Goal: Task Accomplishment & Management: Complete application form

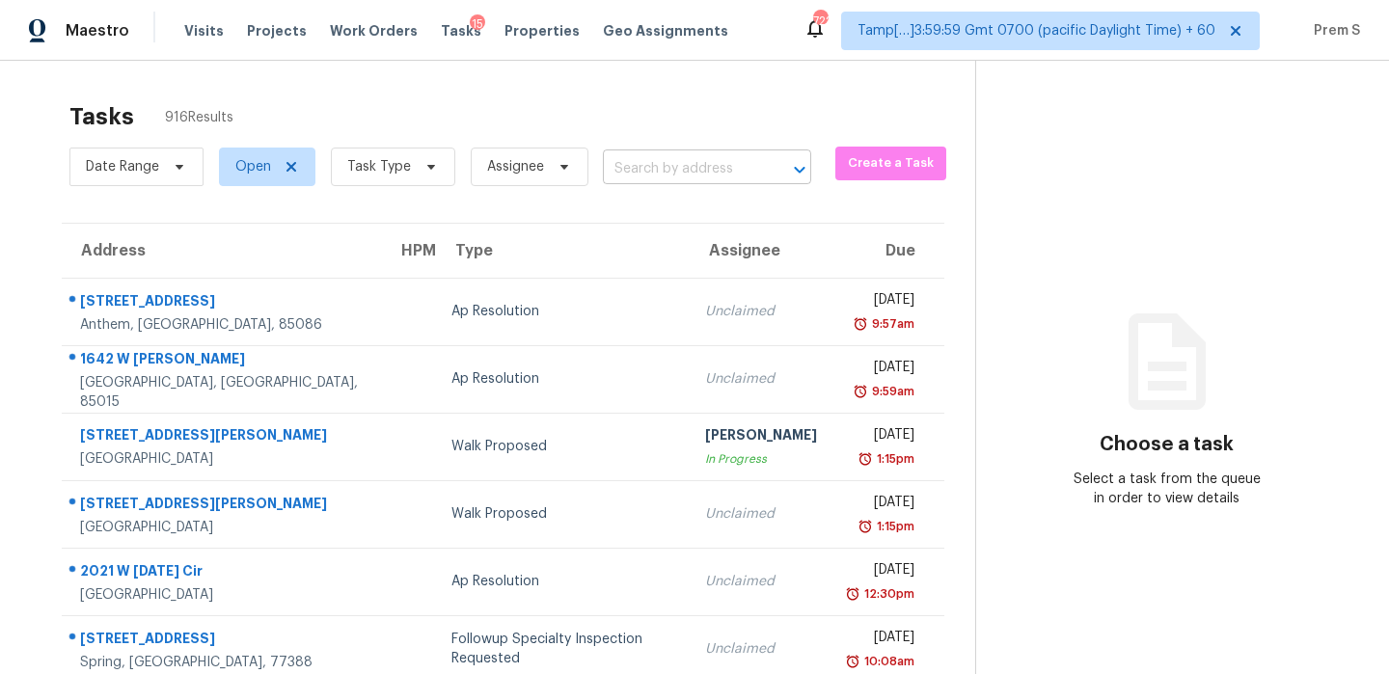
click at [728, 176] on input "text" at bounding box center [680, 169] width 154 height 30
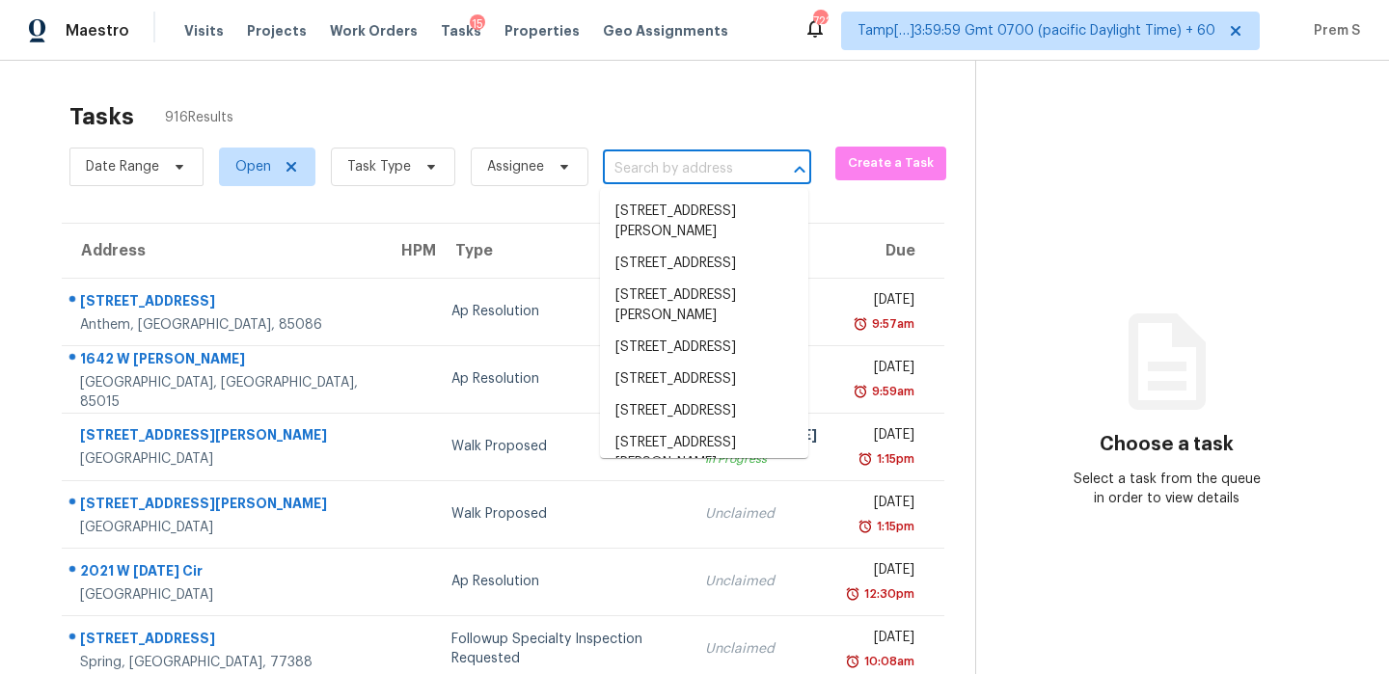
paste input "[STREET_ADDRESS]"
type input "[STREET_ADDRESS]"
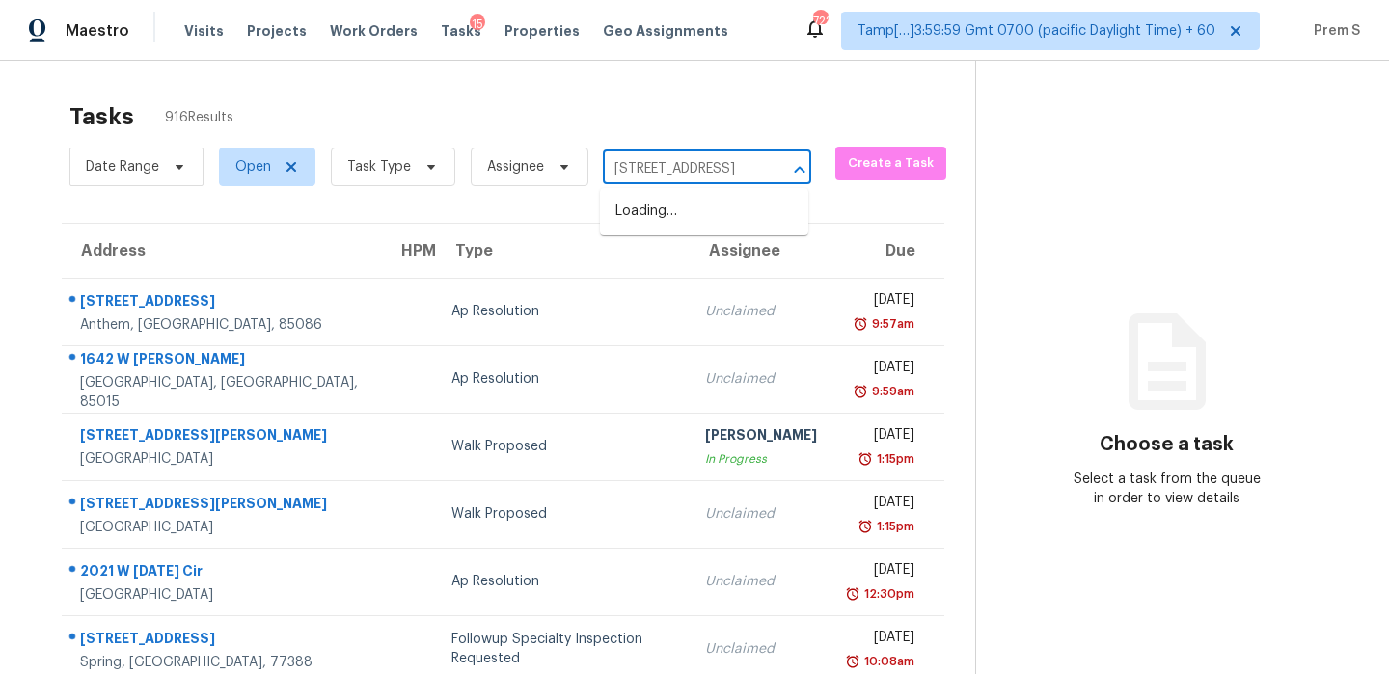
scroll to position [0, 64]
click at [713, 227] on li "[STREET_ADDRESS]" at bounding box center [704, 212] width 208 height 32
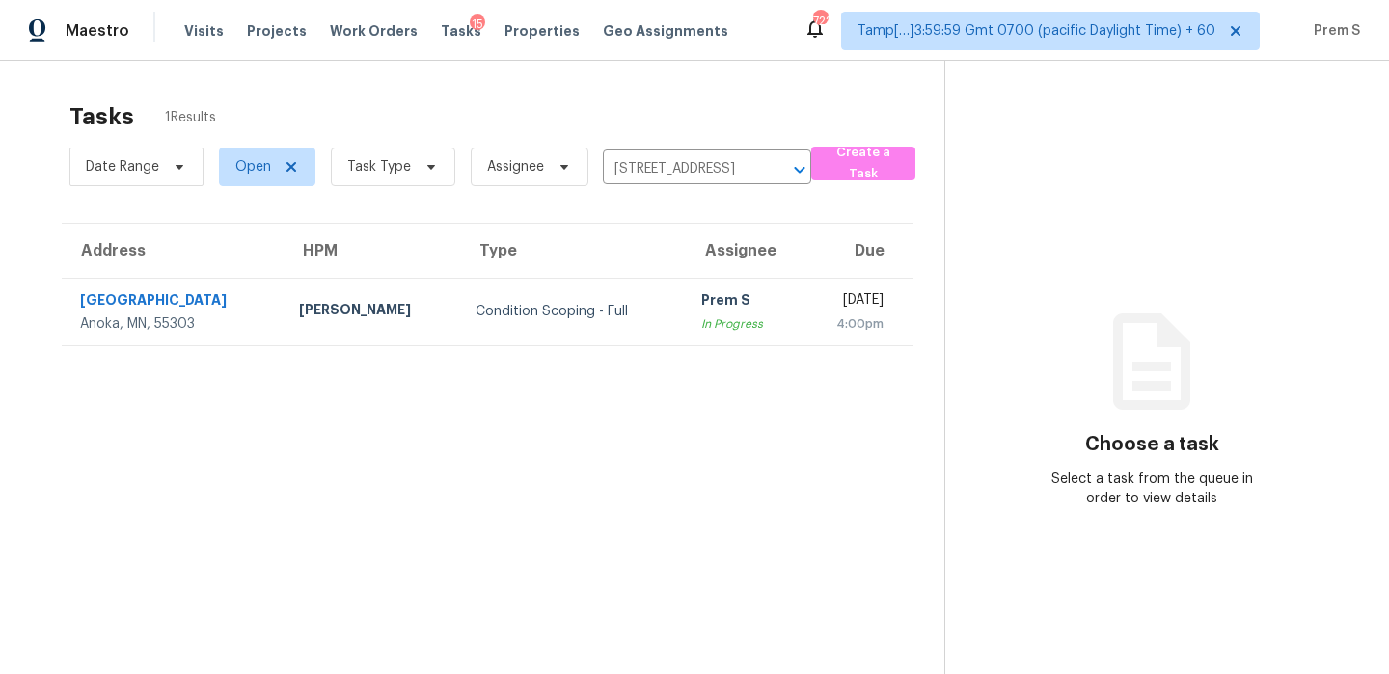
click at [815, 328] on div "4:00pm" at bounding box center [849, 323] width 68 height 19
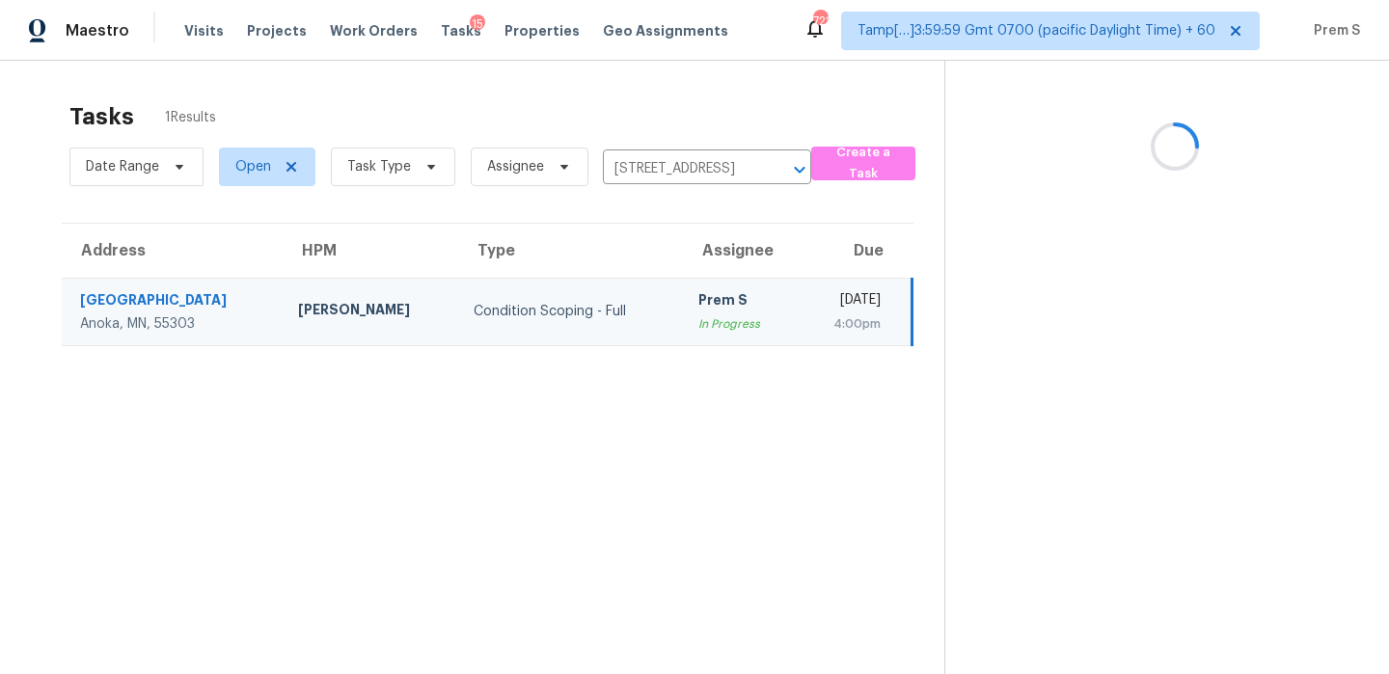
scroll to position [61, 0]
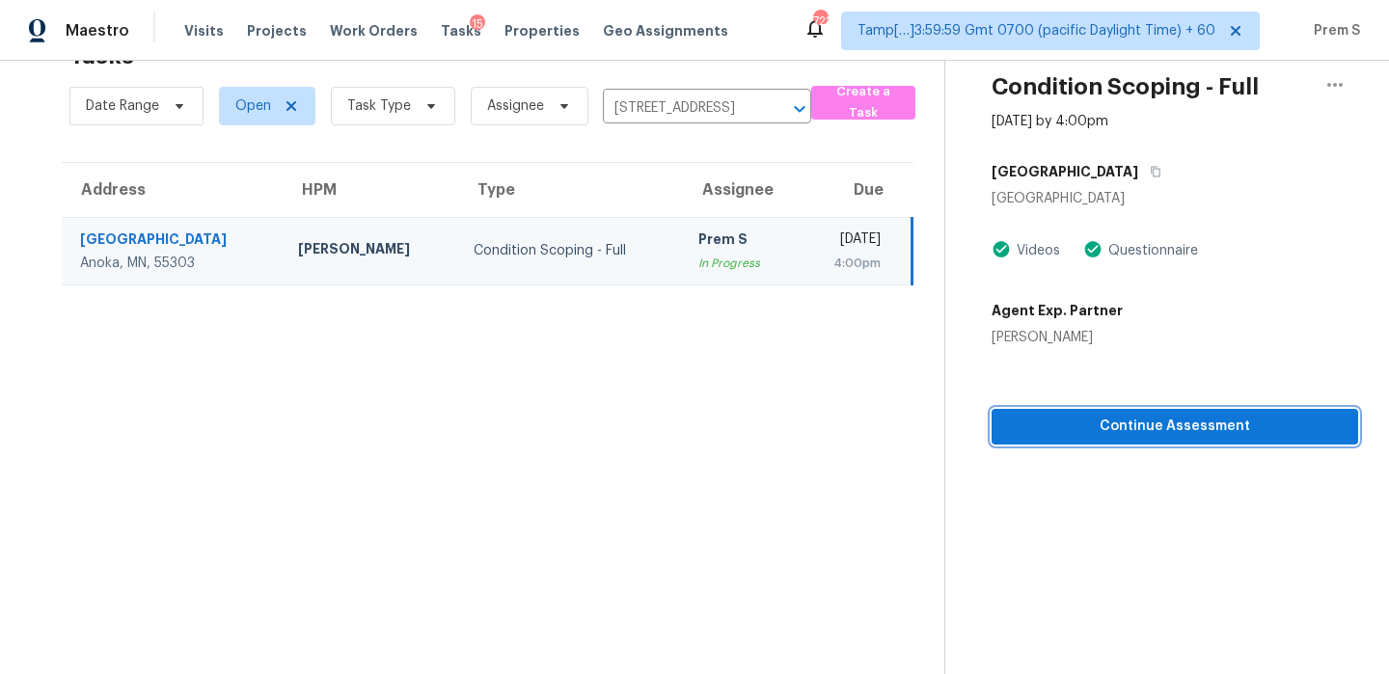
click at [1277, 428] on span "Continue Assessment" at bounding box center [1175, 427] width 336 height 24
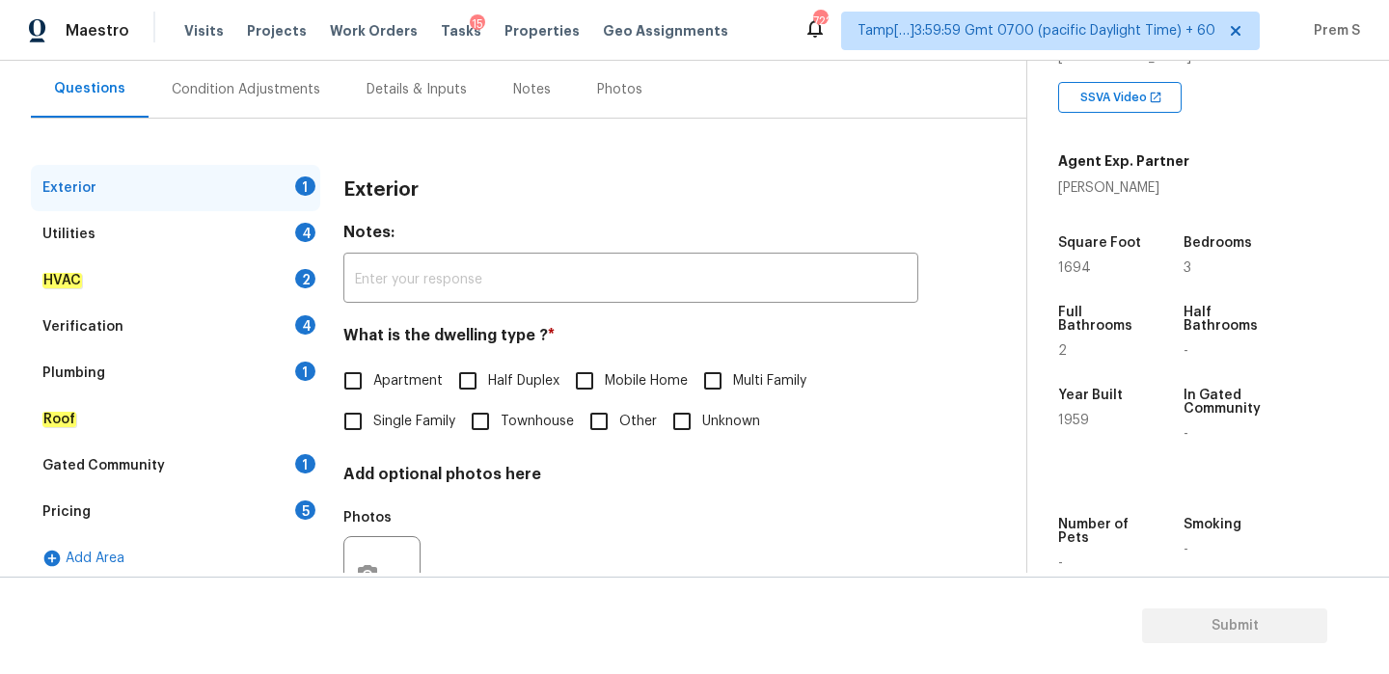
scroll to position [205, 0]
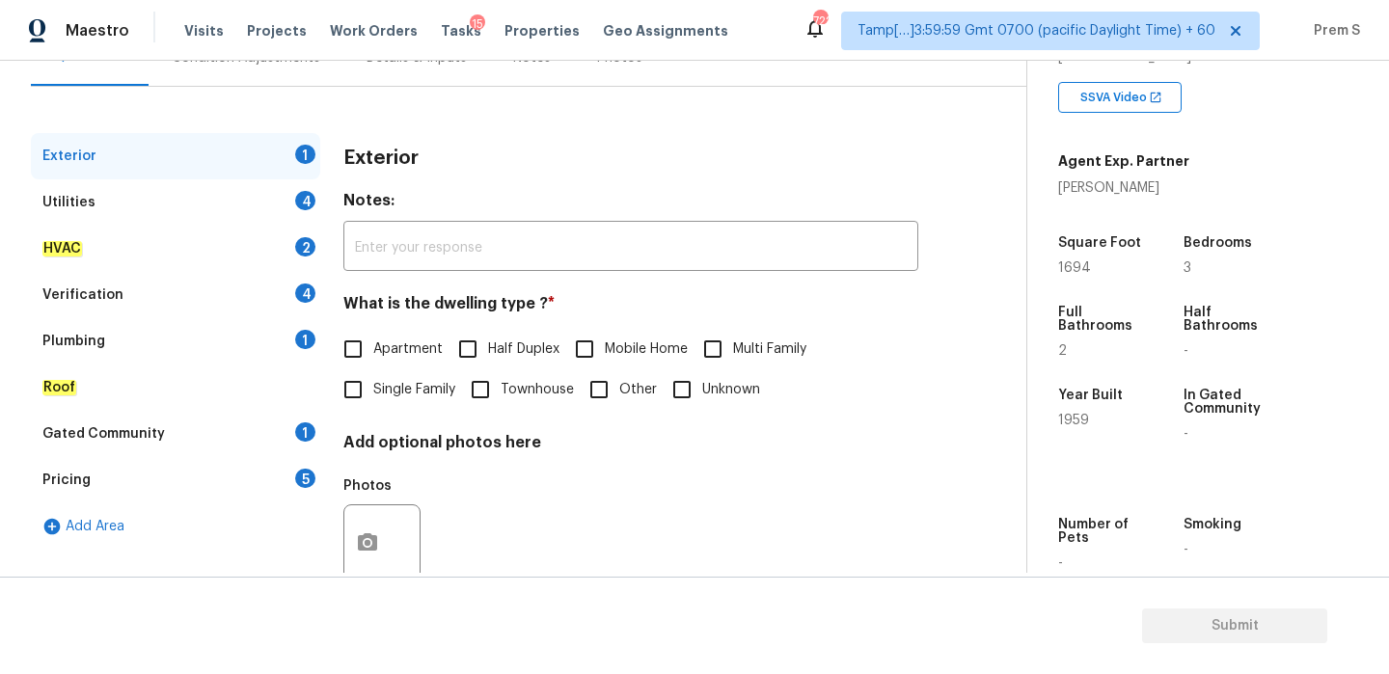
click at [420, 390] on span "Single Family" at bounding box center [414, 390] width 82 height 20
click at [373, 390] on input "Single Family" at bounding box center [353, 389] width 41 height 41
checkbox input "true"
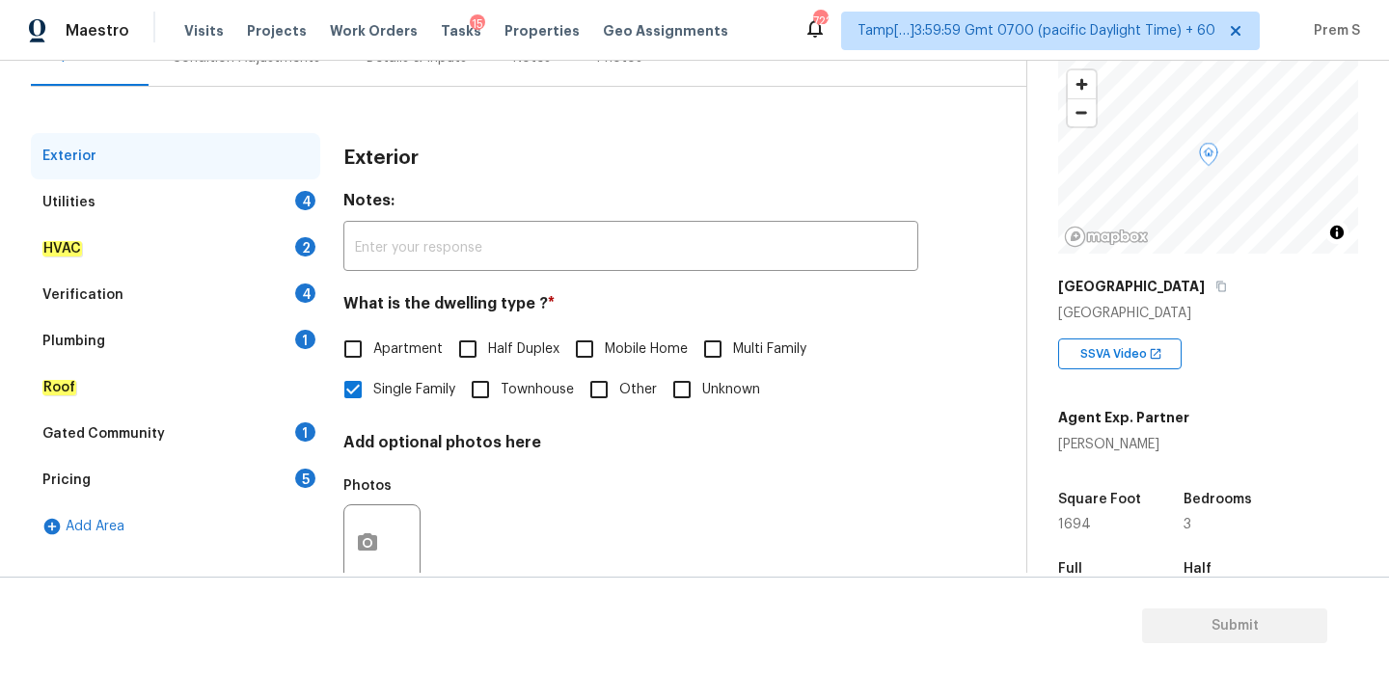
scroll to position [111, 0]
click at [296, 298] on div "Verification 4" at bounding box center [175, 295] width 289 height 46
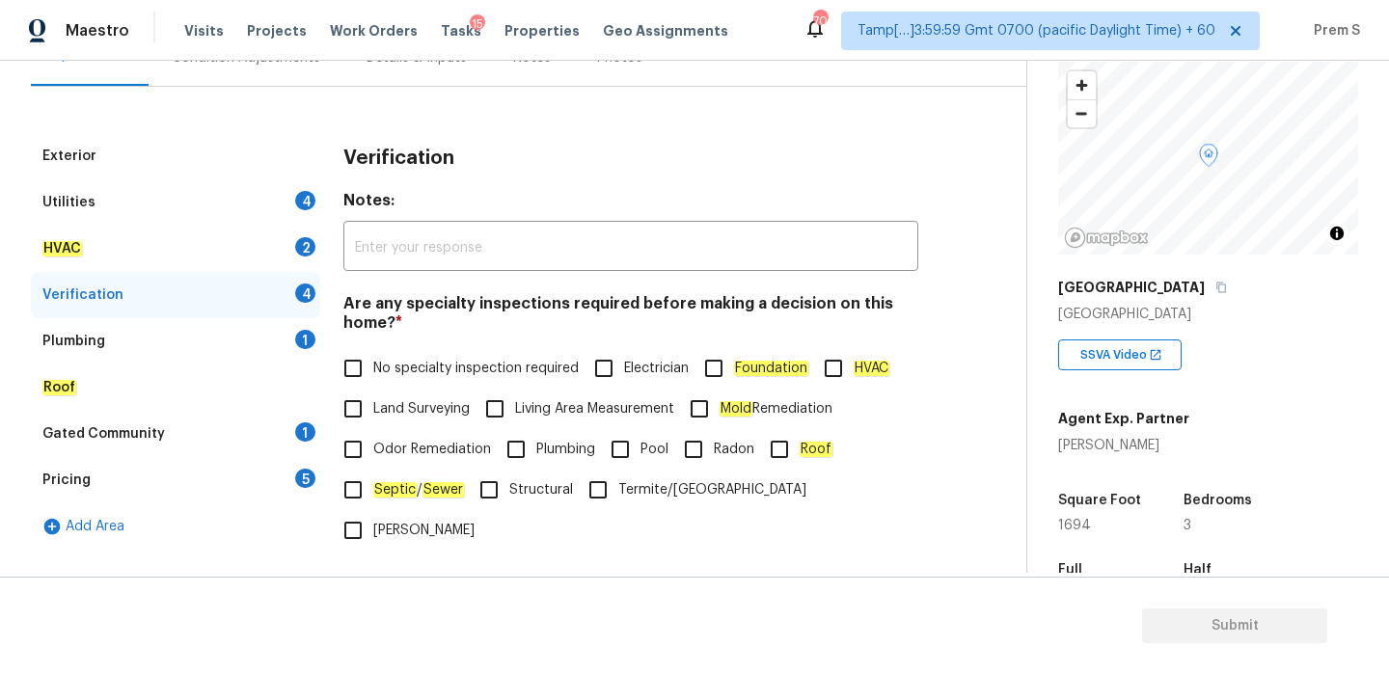
scroll to position [486, 0]
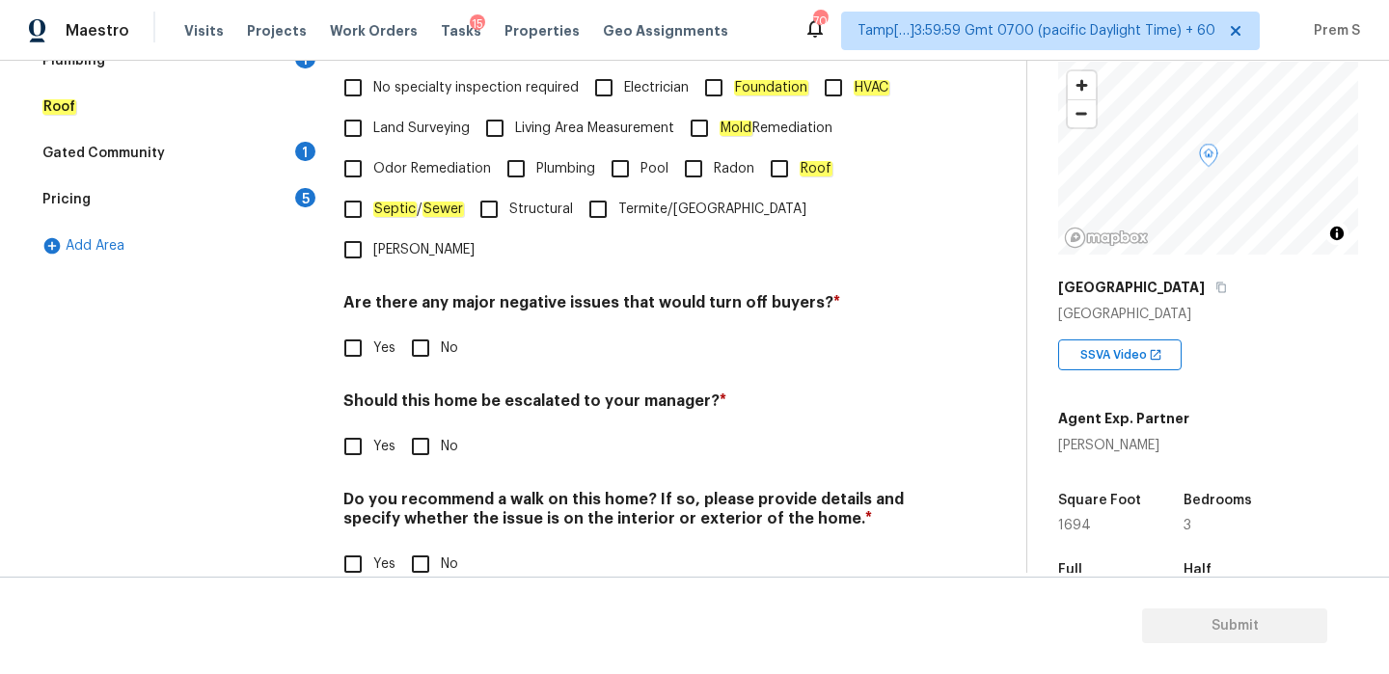
click at [364, 426] on input "Yes" at bounding box center [353, 446] width 41 height 41
checkbox input "true"
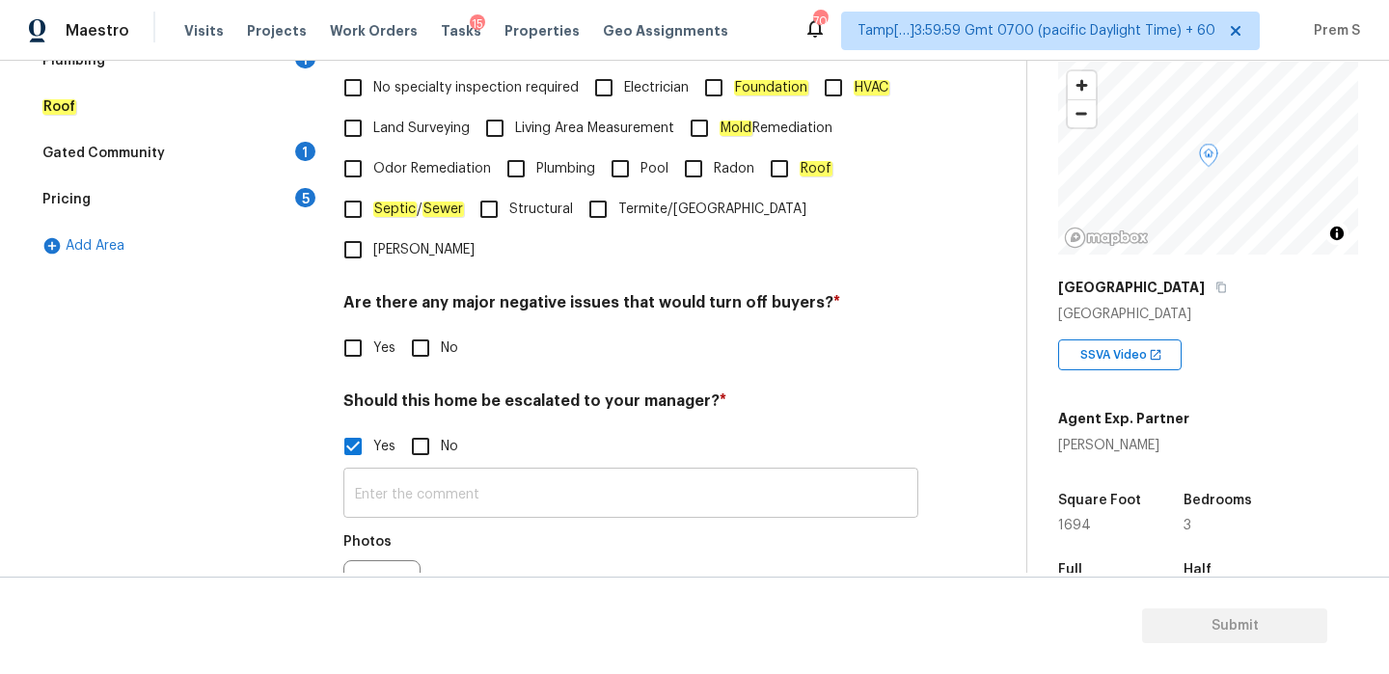
click at [404, 473] on input "text" at bounding box center [630, 495] width 575 height 45
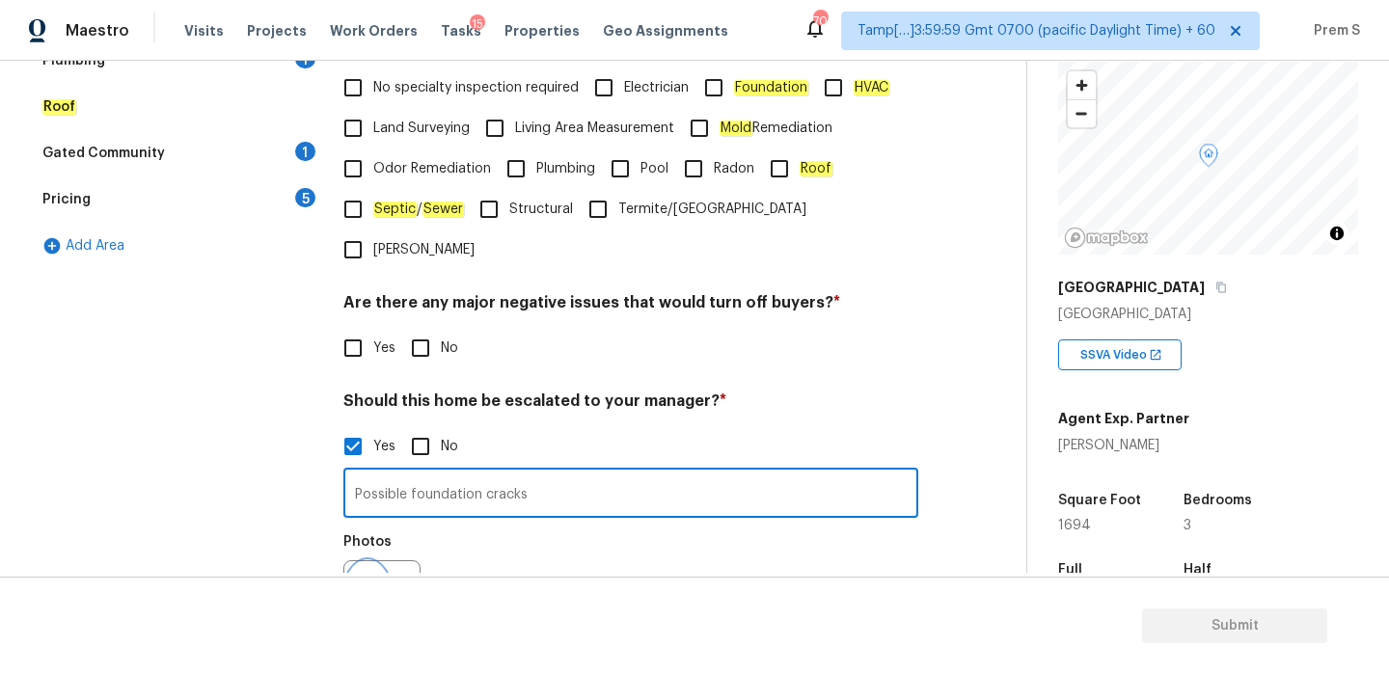
click at [368, 587] on icon "button" at bounding box center [367, 598] width 23 height 23
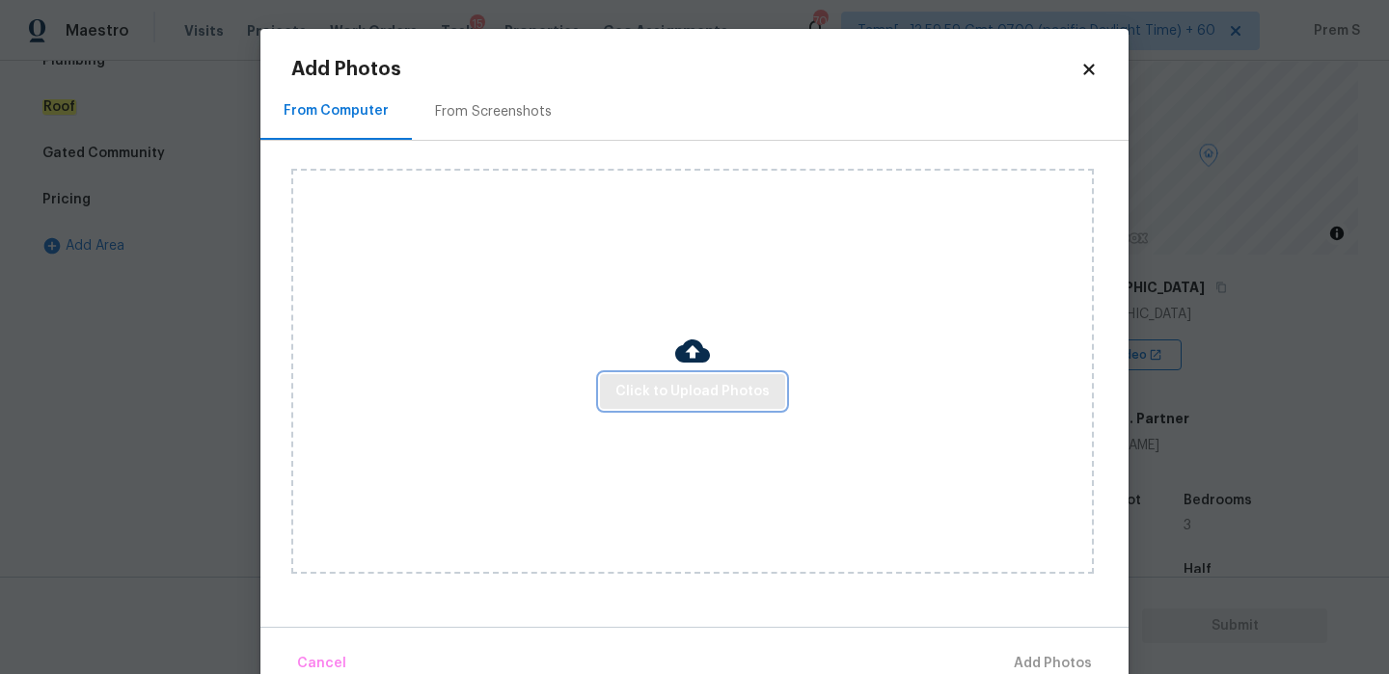
click at [668, 395] on span "Click to Upload Photos" at bounding box center [692, 392] width 154 height 24
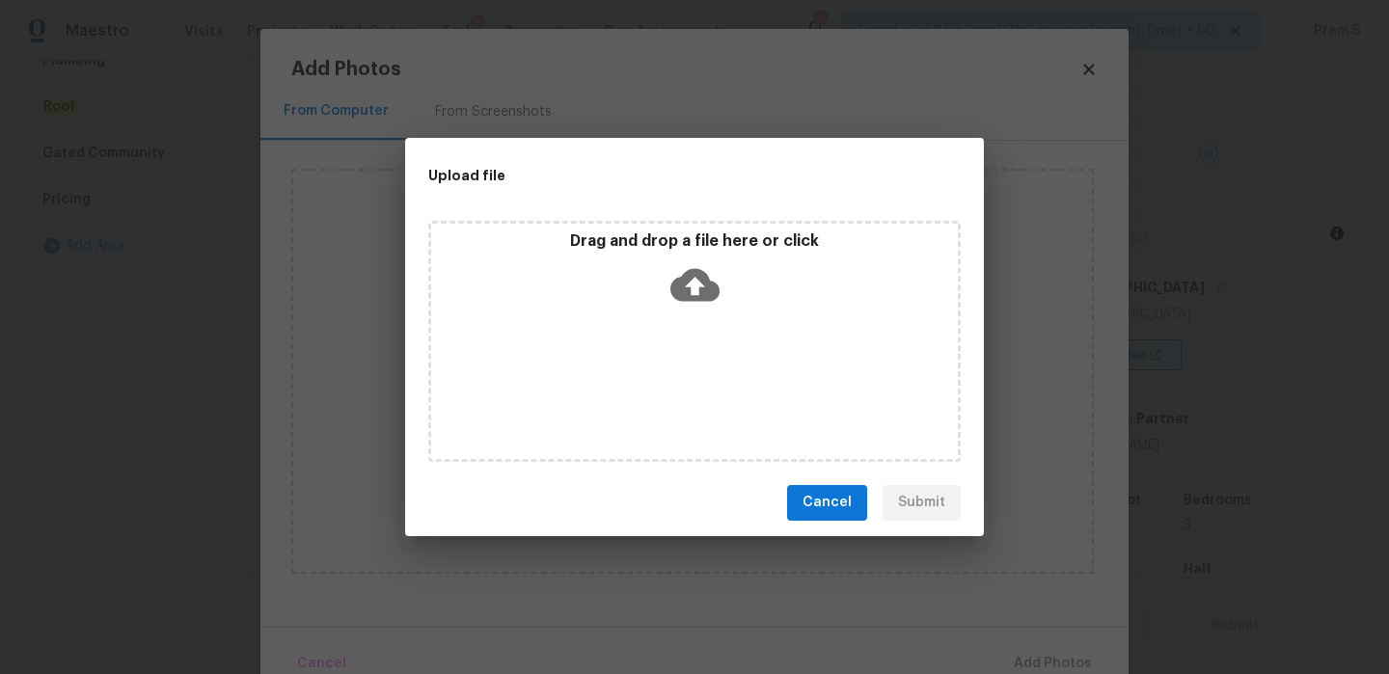
click at [694, 271] on icon at bounding box center [694, 284] width 49 height 33
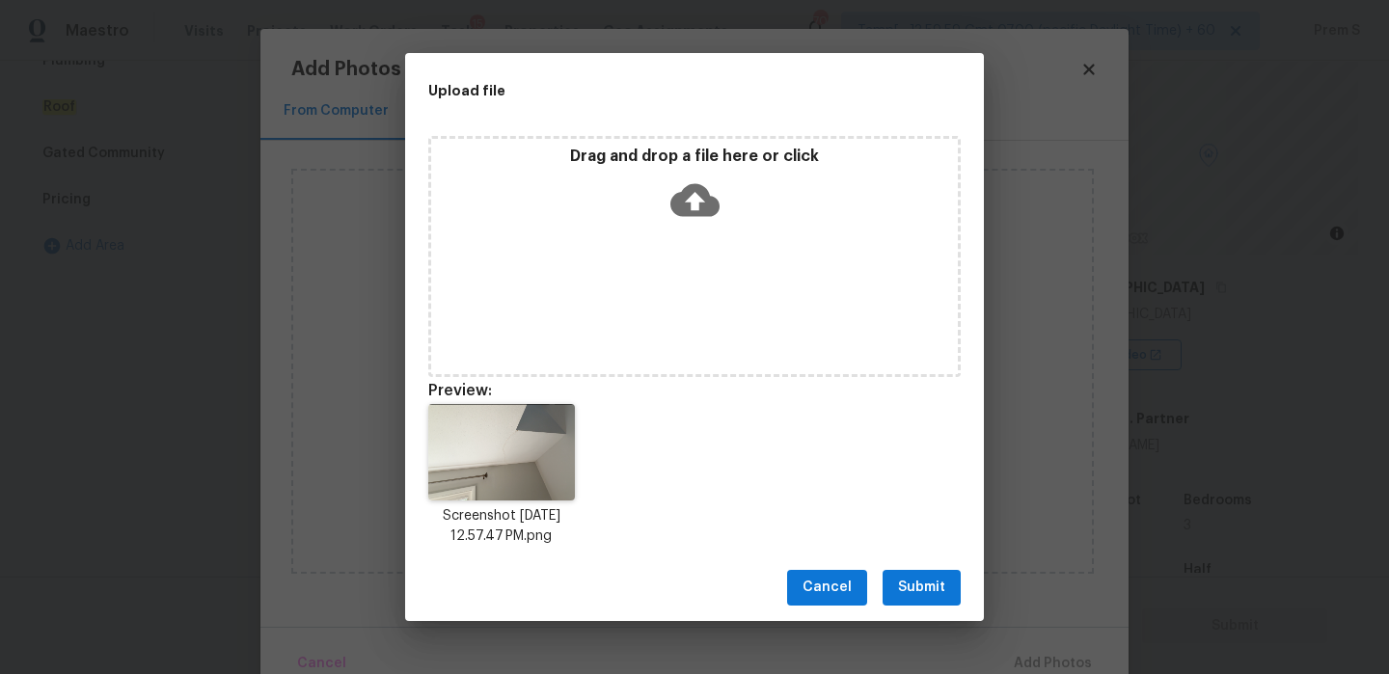
click at [926, 591] on span "Submit" at bounding box center [921, 588] width 47 height 24
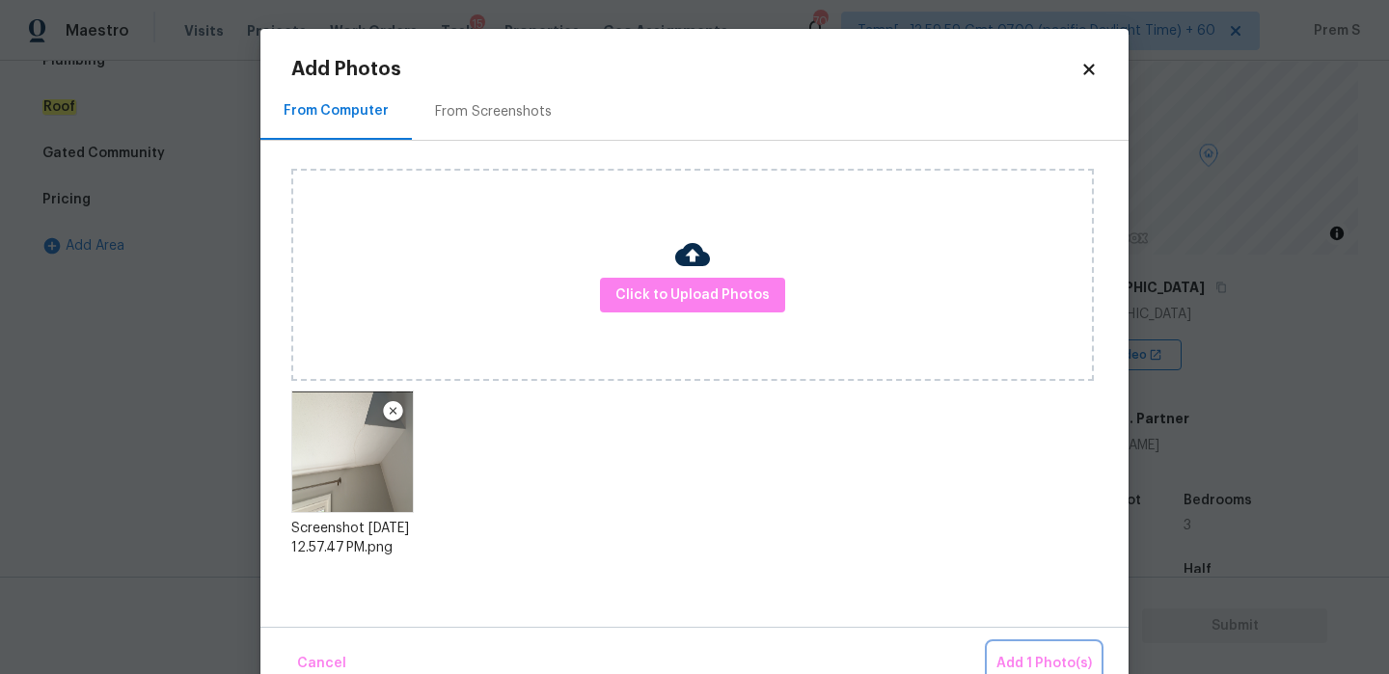
click at [1036, 649] on button "Add 1 Photo(s)" at bounding box center [1044, 663] width 111 height 41
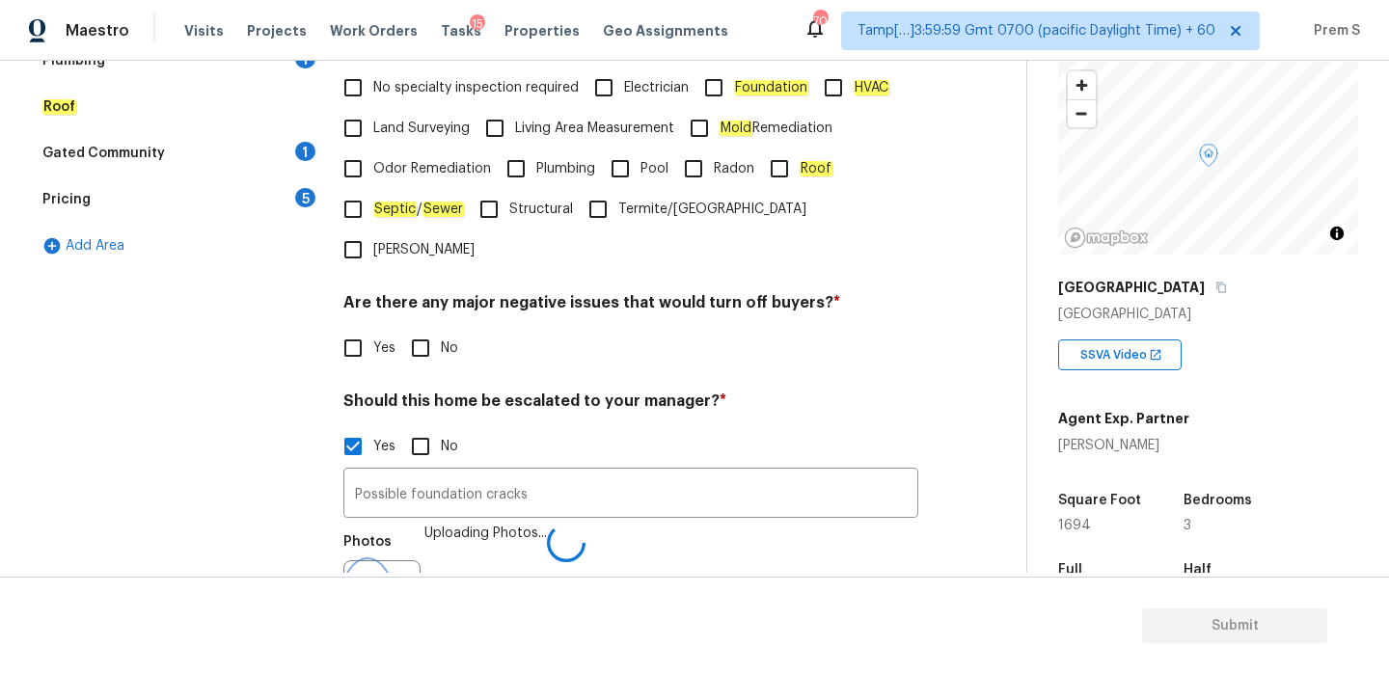
scroll to position [510, 0]
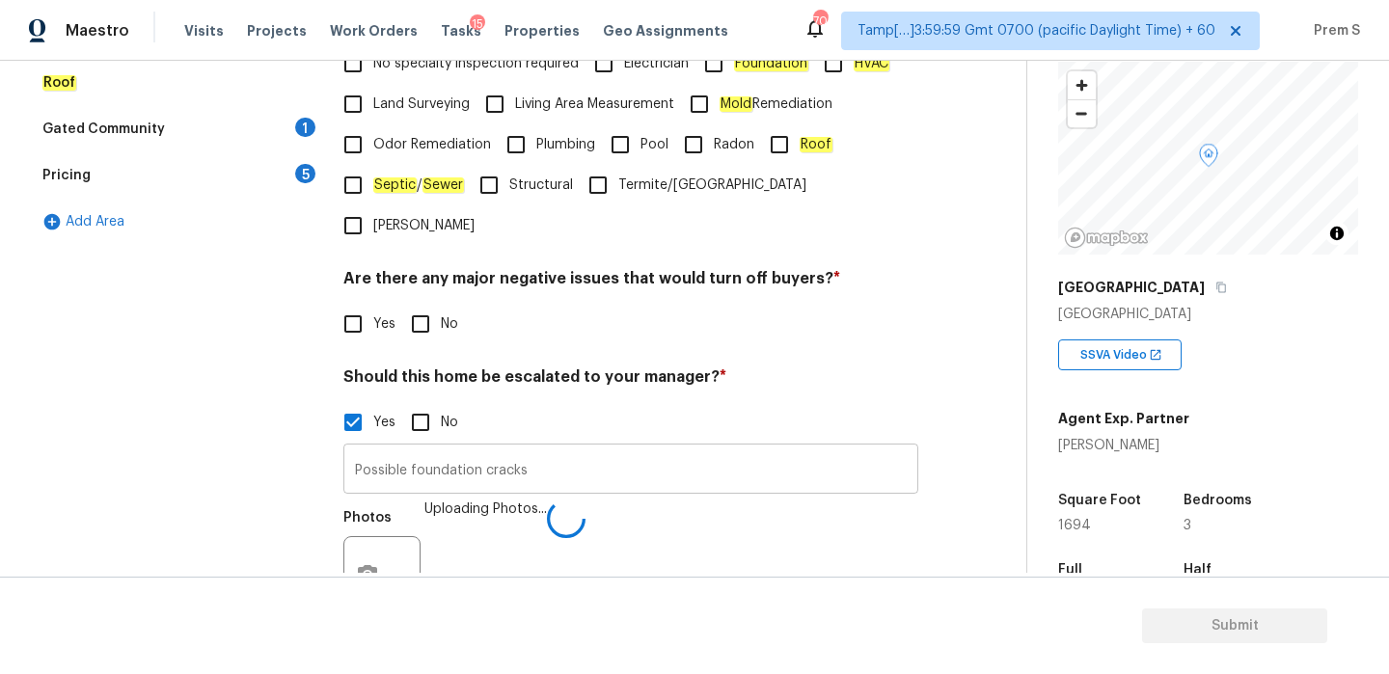
click at [580, 449] on input "Possible foundation cracks" at bounding box center [630, 471] width 575 height 45
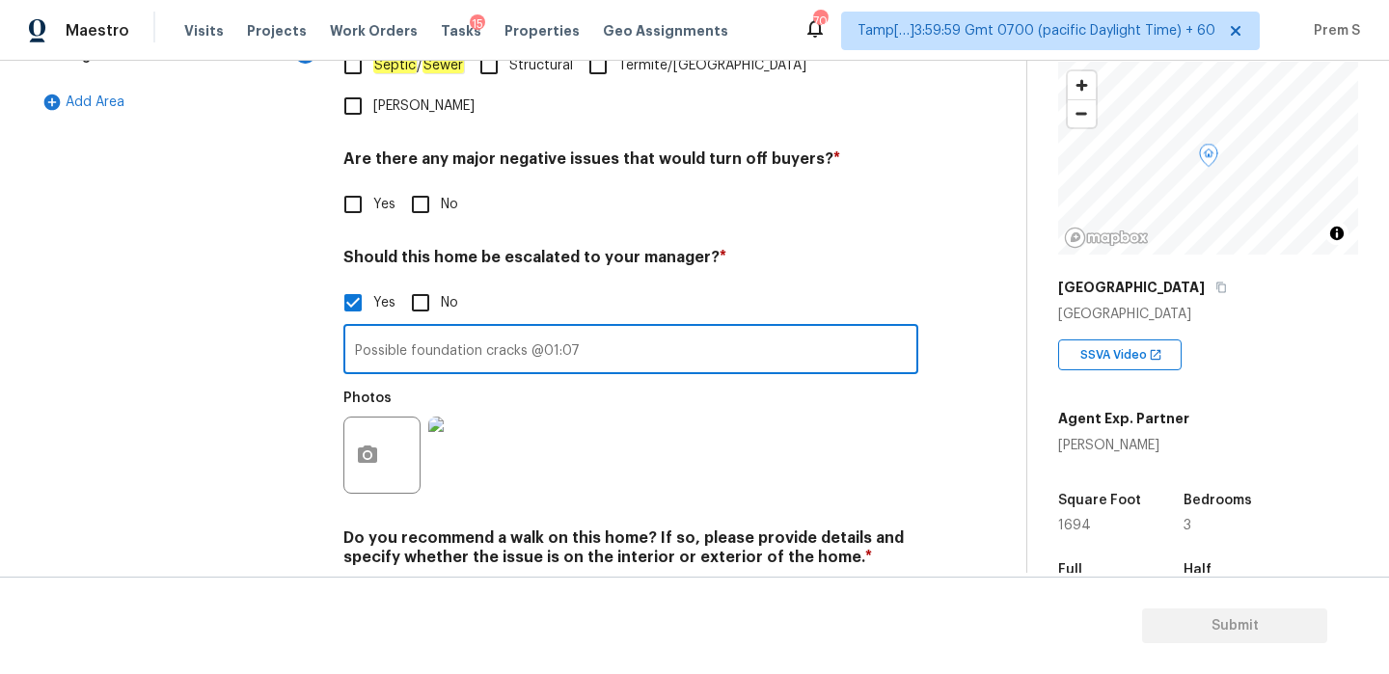
scroll to position [626, 0]
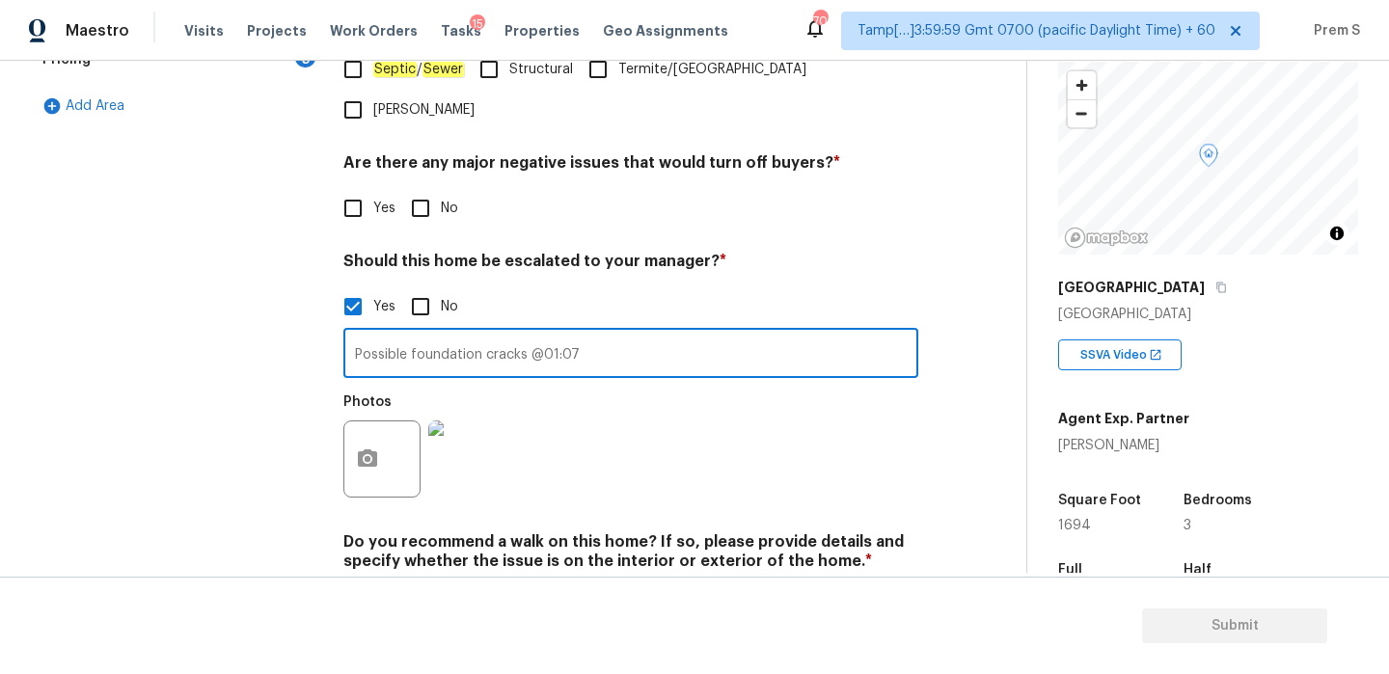
type input "Possible foundation cracks @01:07"
click at [433, 188] on input "No" at bounding box center [420, 208] width 41 height 41
checkbox input "true"
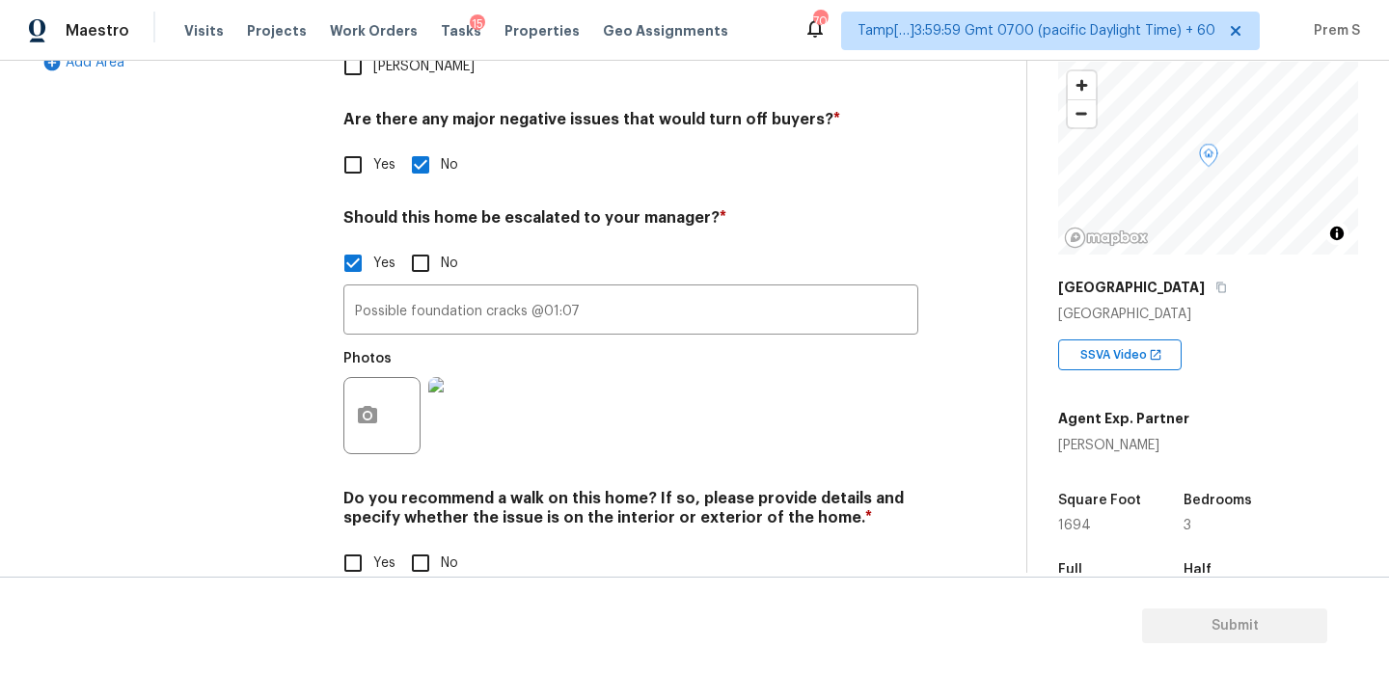
click at [422, 543] on input "No" at bounding box center [420, 563] width 41 height 41
checkbox input "true"
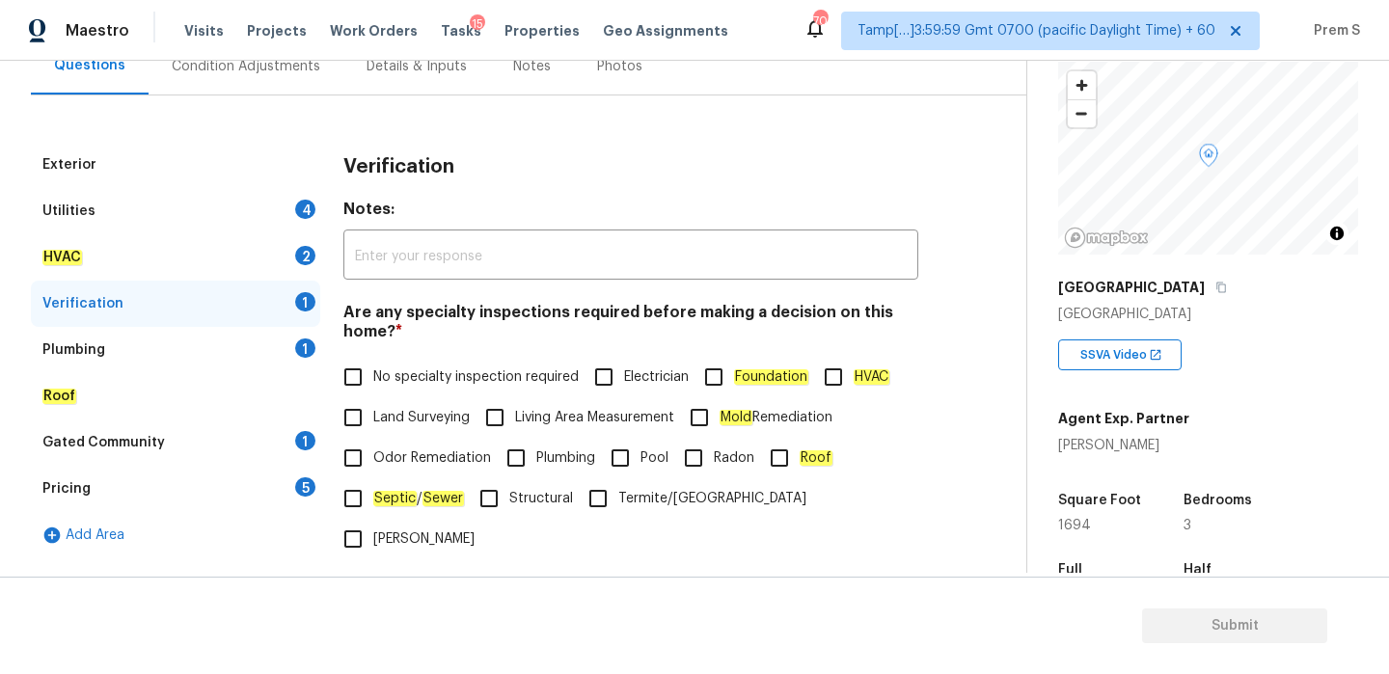
scroll to position [195, 0]
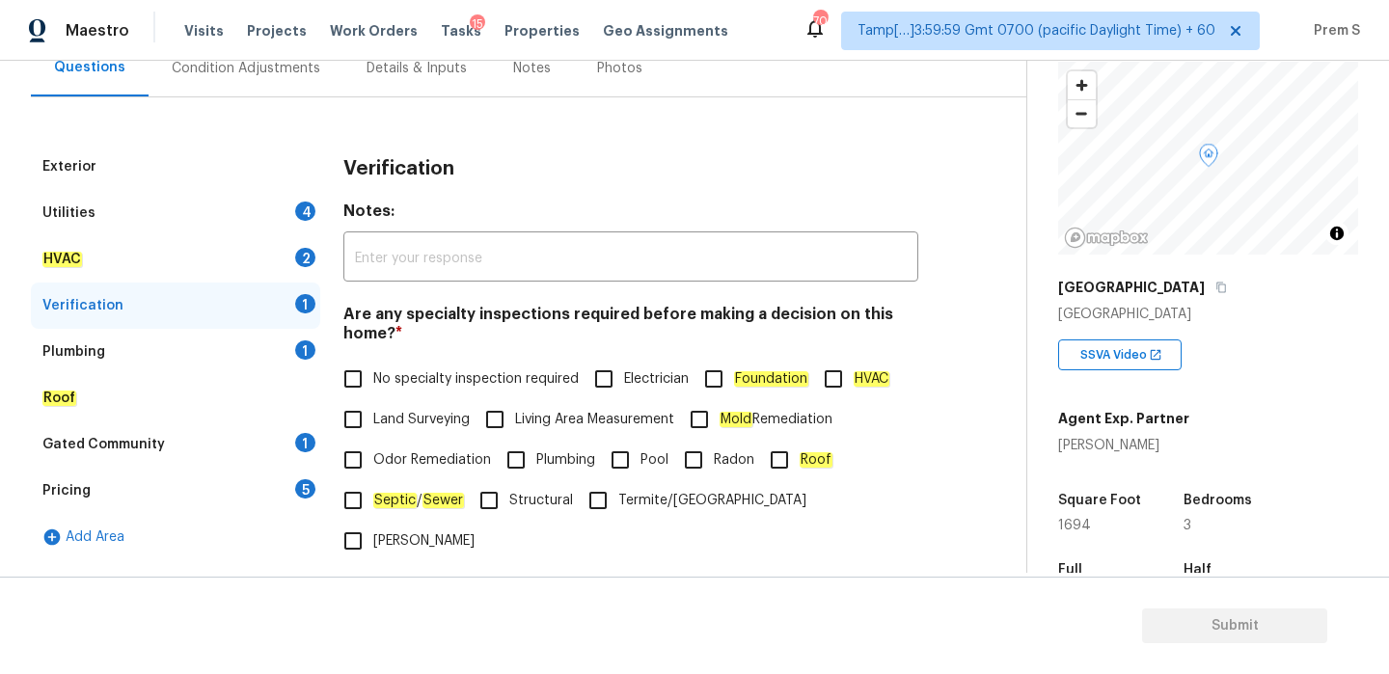
click at [287, 207] on div "Utilities 4" at bounding box center [175, 213] width 289 height 46
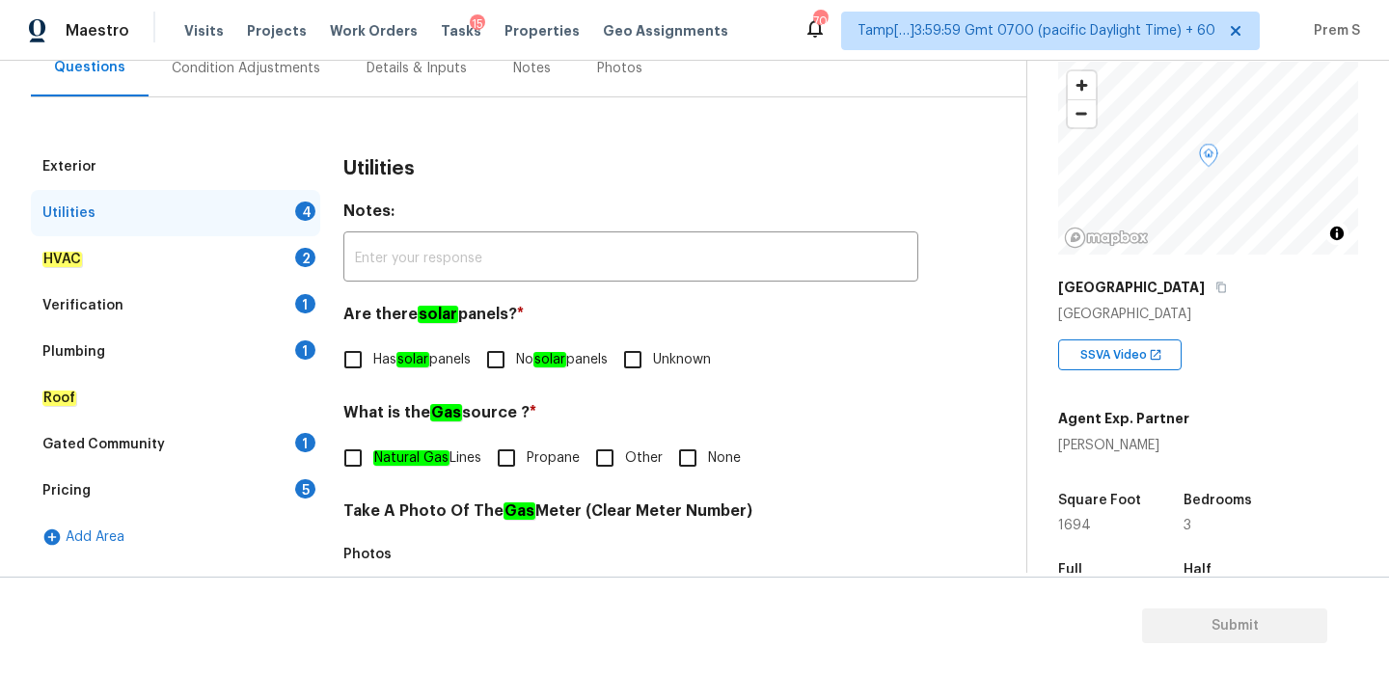
click at [527, 367] on span "No solar panels" at bounding box center [562, 360] width 92 height 20
click at [516, 367] on input "No solar panels" at bounding box center [496, 360] width 41 height 41
checkbox input "true"
click at [346, 463] on input "Natural Gas Lines" at bounding box center [353, 458] width 41 height 41
checkbox input "true"
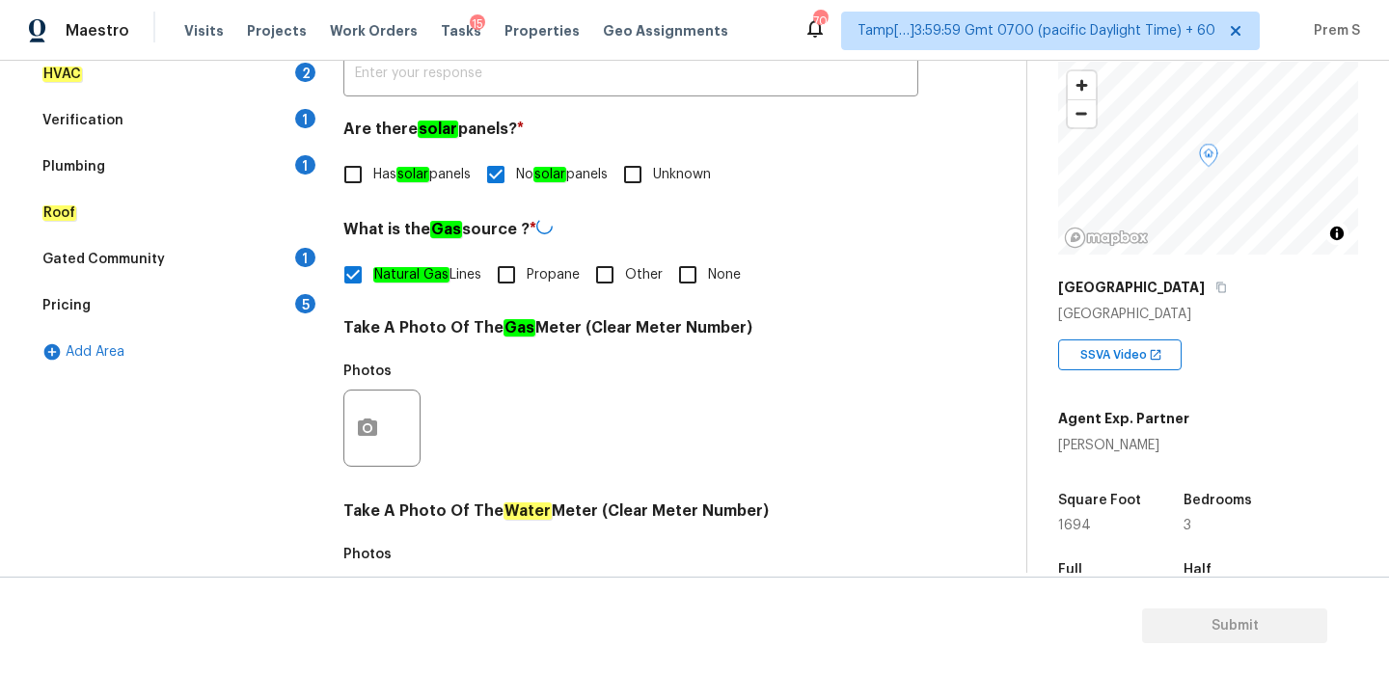
scroll to position [777, 0]
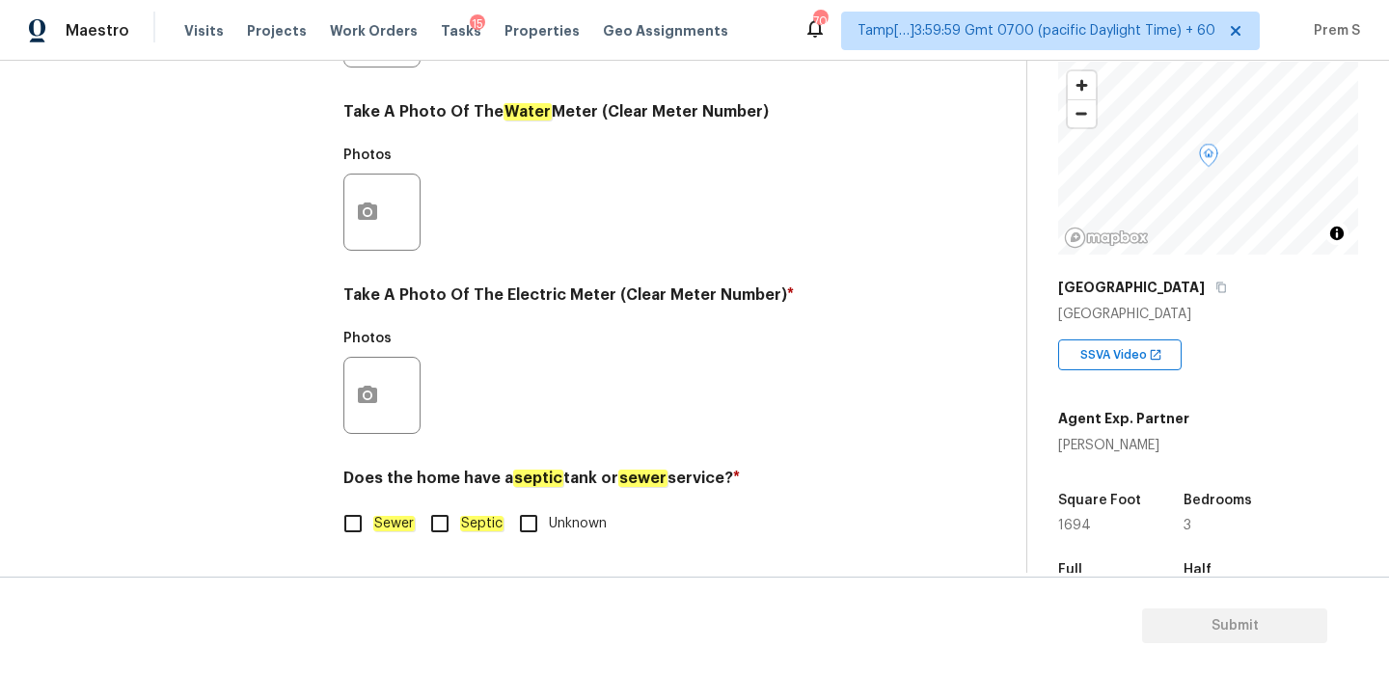
click at [388, 531] on span "Sewer" at bounding box center [393, 524] width 41 height 20
click at [373, 531] on input "Sewer" at bounding box center [353, 524] width 41 height 41
checkbox input "true"
click at [345, 396] on button "button" at bounding box center [367, 395] width 46 height 75
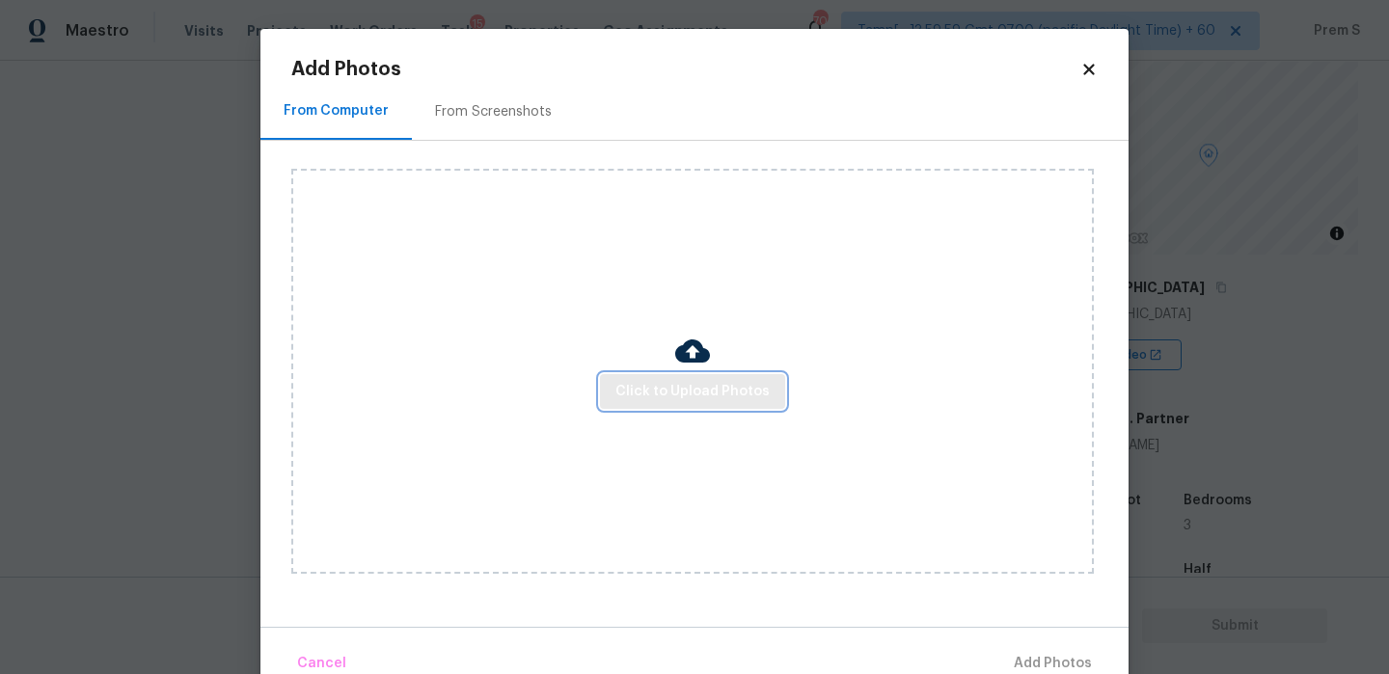
click at [719, 402] on span "Click to Upload Photos" at bounding box center [692, 392] width 154 height 24
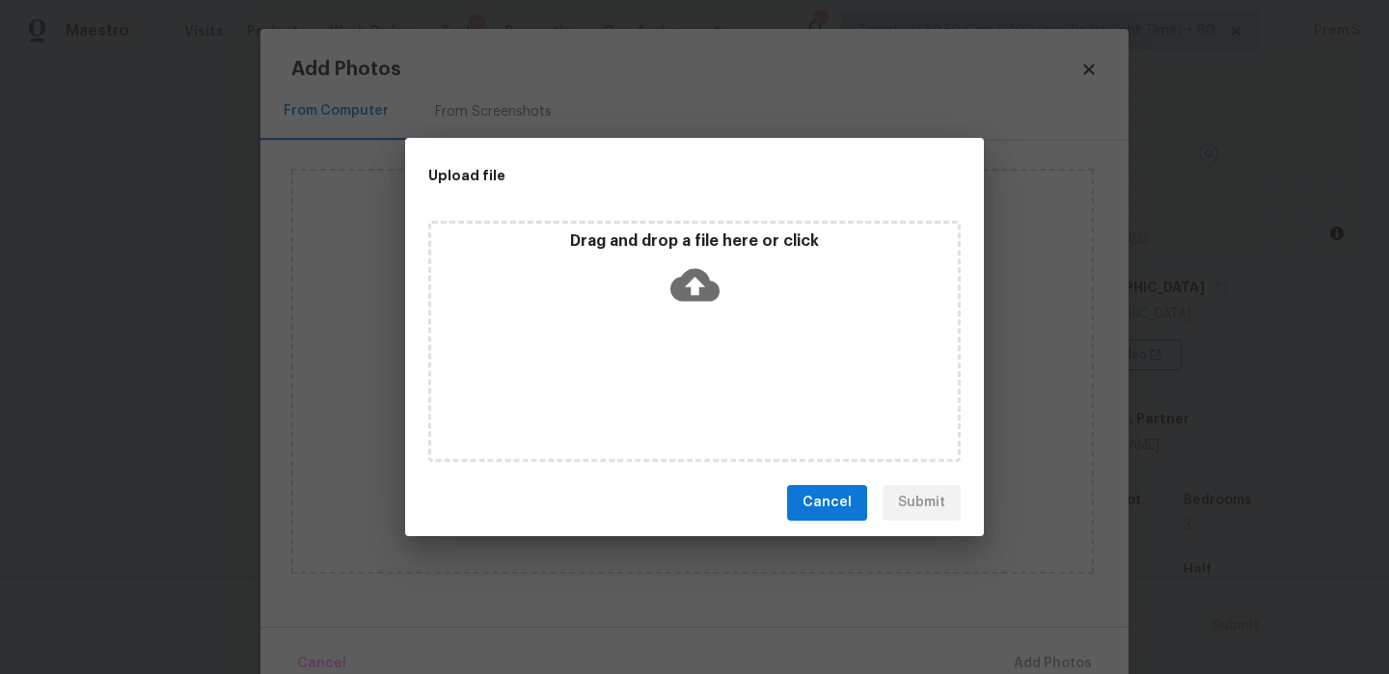
click at [691, 286] on icon at bounding box center [694, 284] width 49 height 49
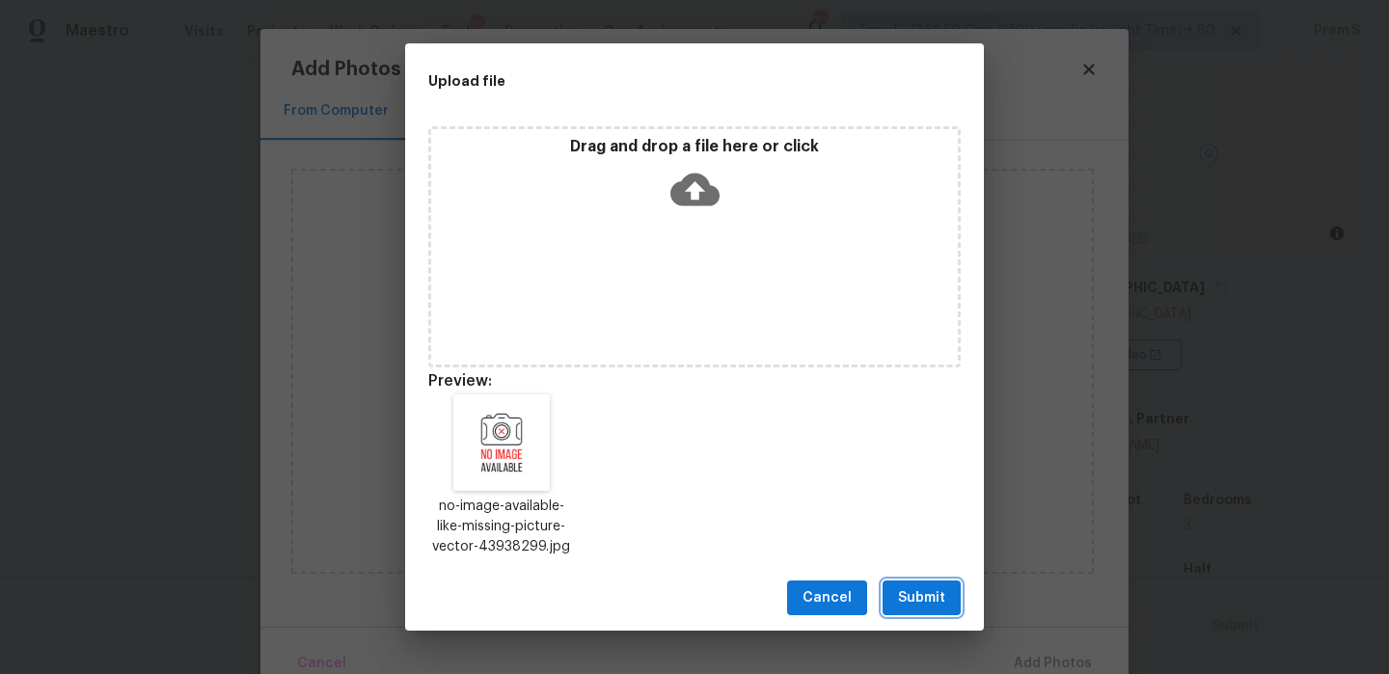
click at [901, 606] on span "Submit" at bounding box center [921, 598] width 47 height 24
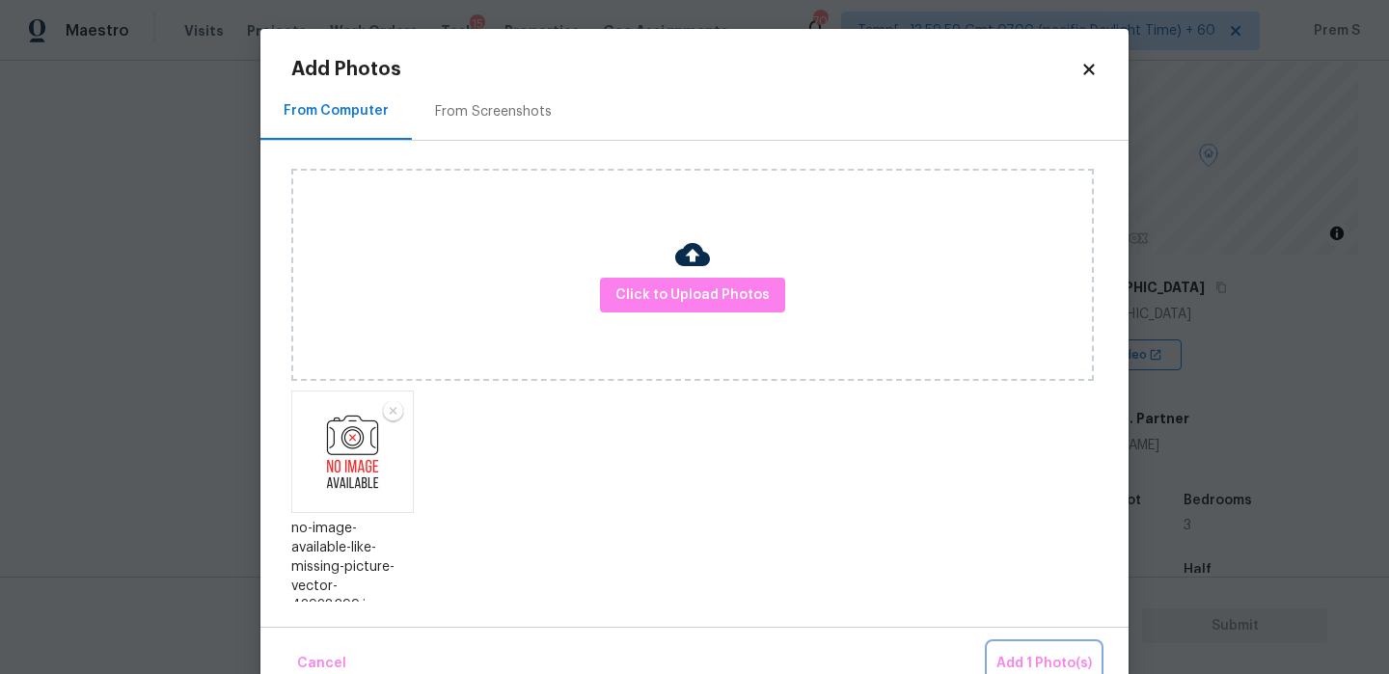
click at [1007, 650] on button "Add 1 Photo(s)" at bounding box center [1044, 663] width 111 height 41
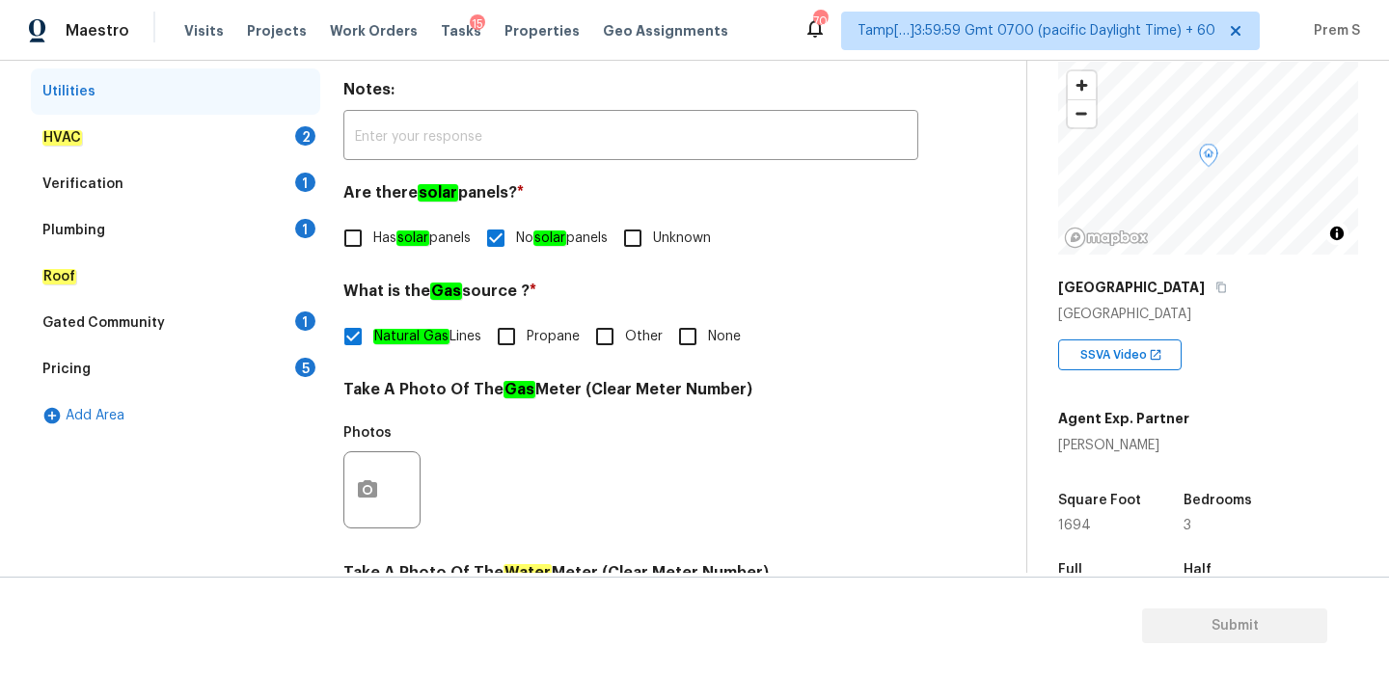
scroll to position [170, 0]
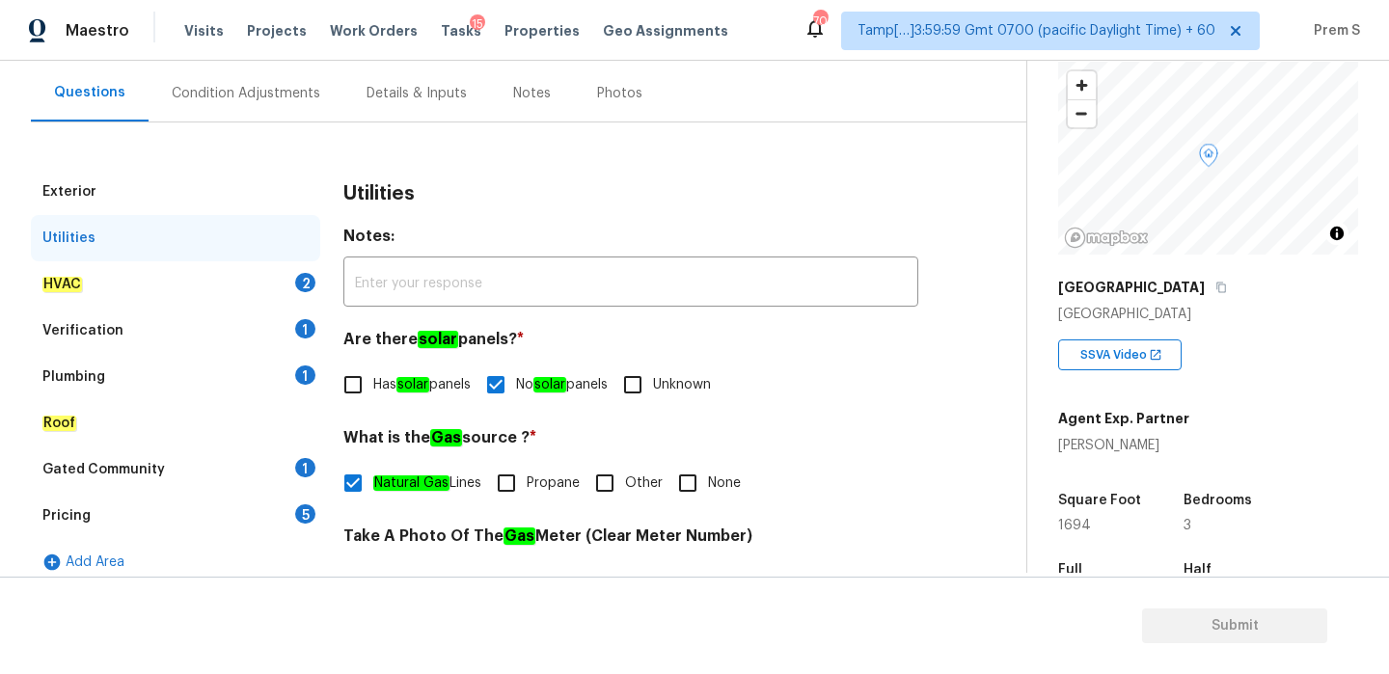
click at [295, 271] on div "HVAC 2" at bounding box center [175, 284] width 289 height 46
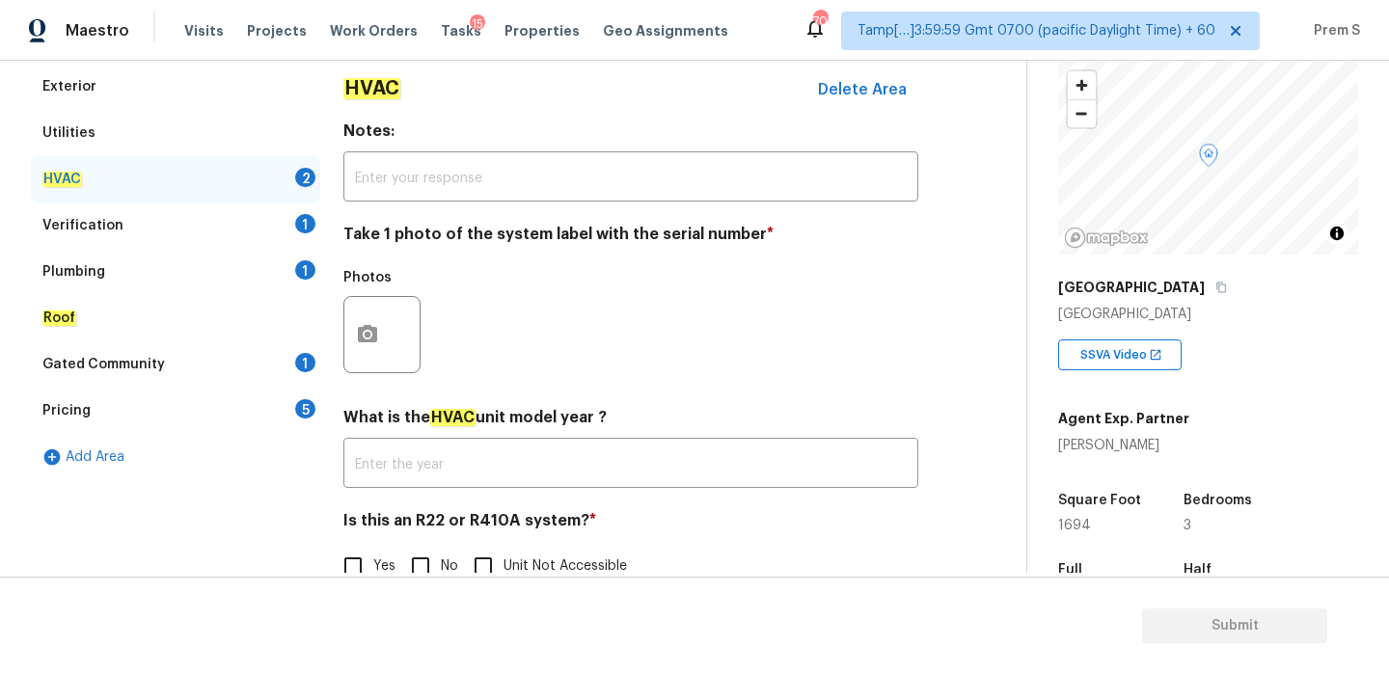
scroll to position [318, 0]
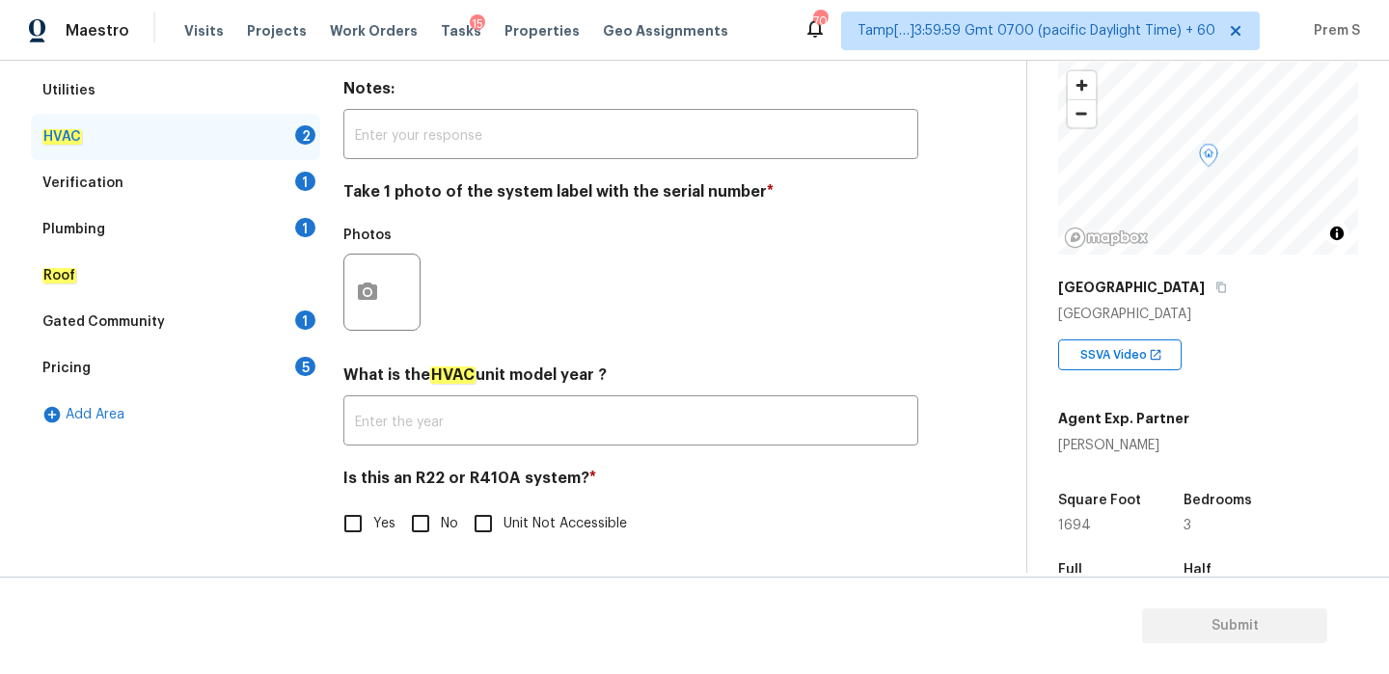
click at [419, 523] on input "No" at bounding box center [420, 524] width 41 height 41
checkbox input "true"
click at [362, 276] on button "button" at bounding box center [367, 292] width 46 height 75
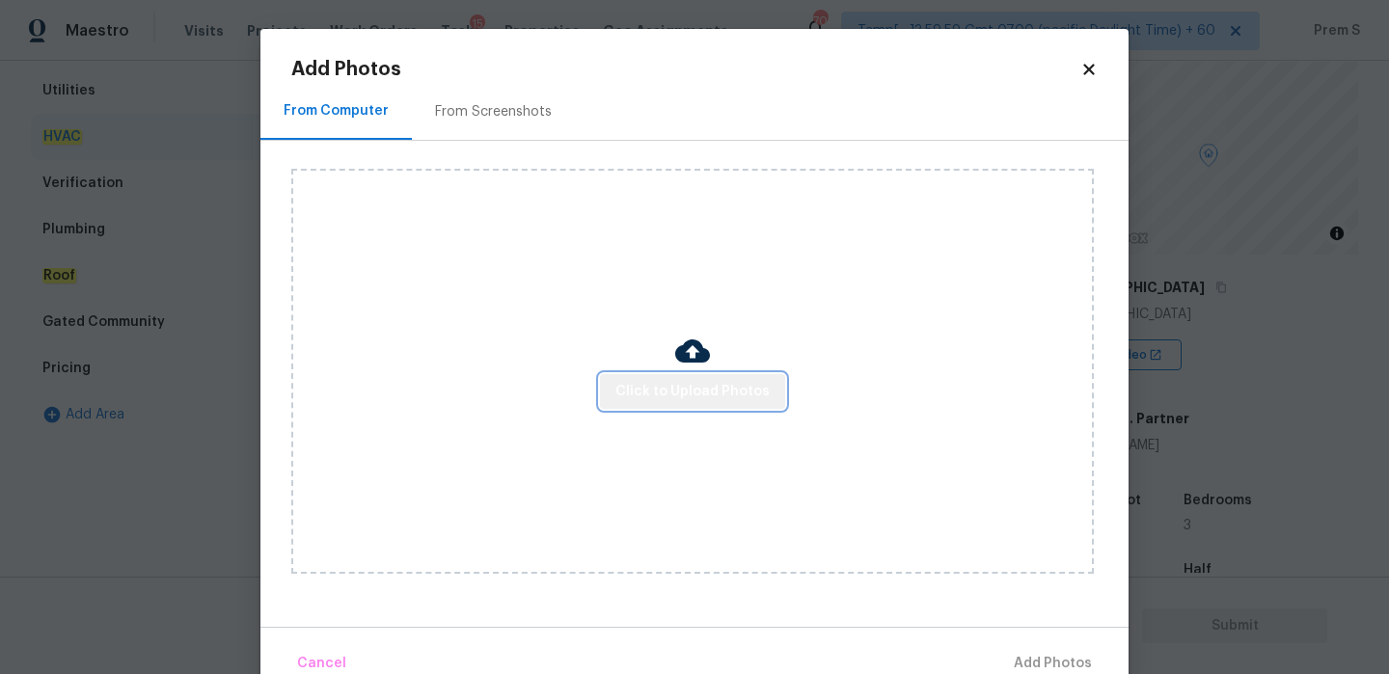
click at [712, 398] on span "Click to Upload Photos" at bounding box center [692, 392] width 154 height 24
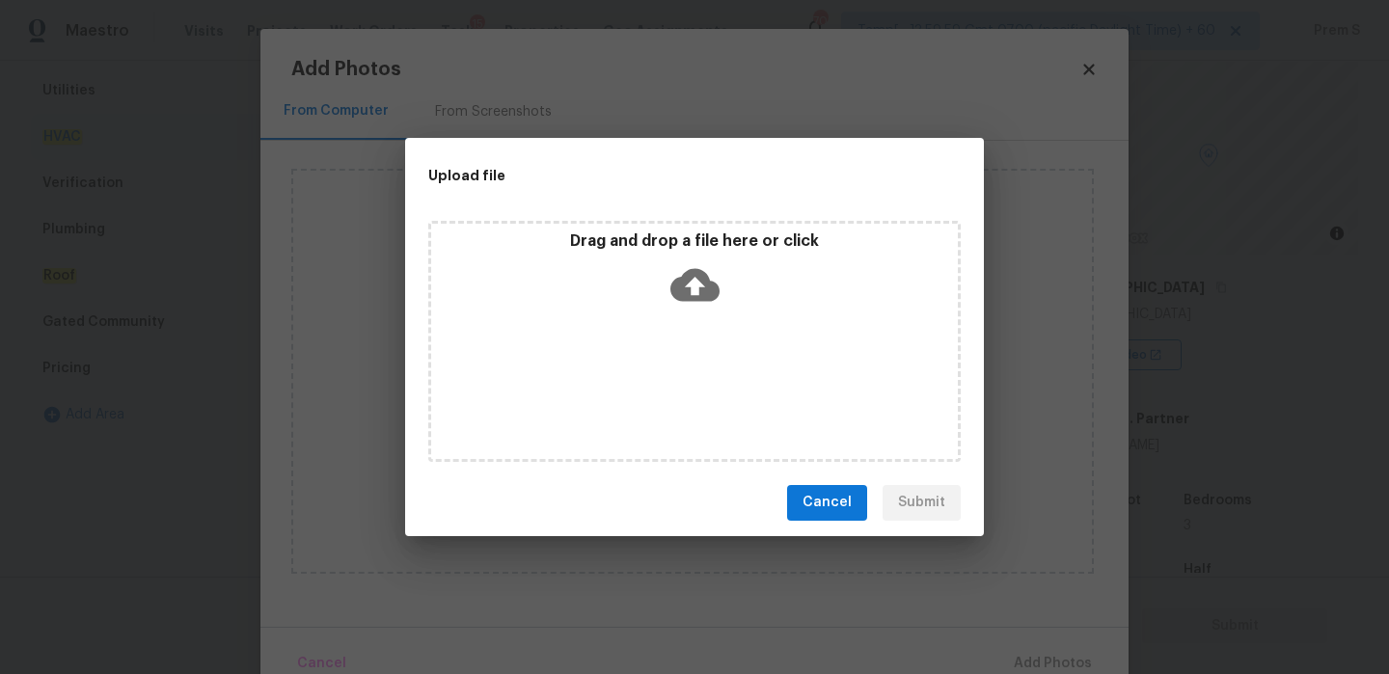
click at [703, 283] on icon at bounding box center [694, 284] width 49 height 33
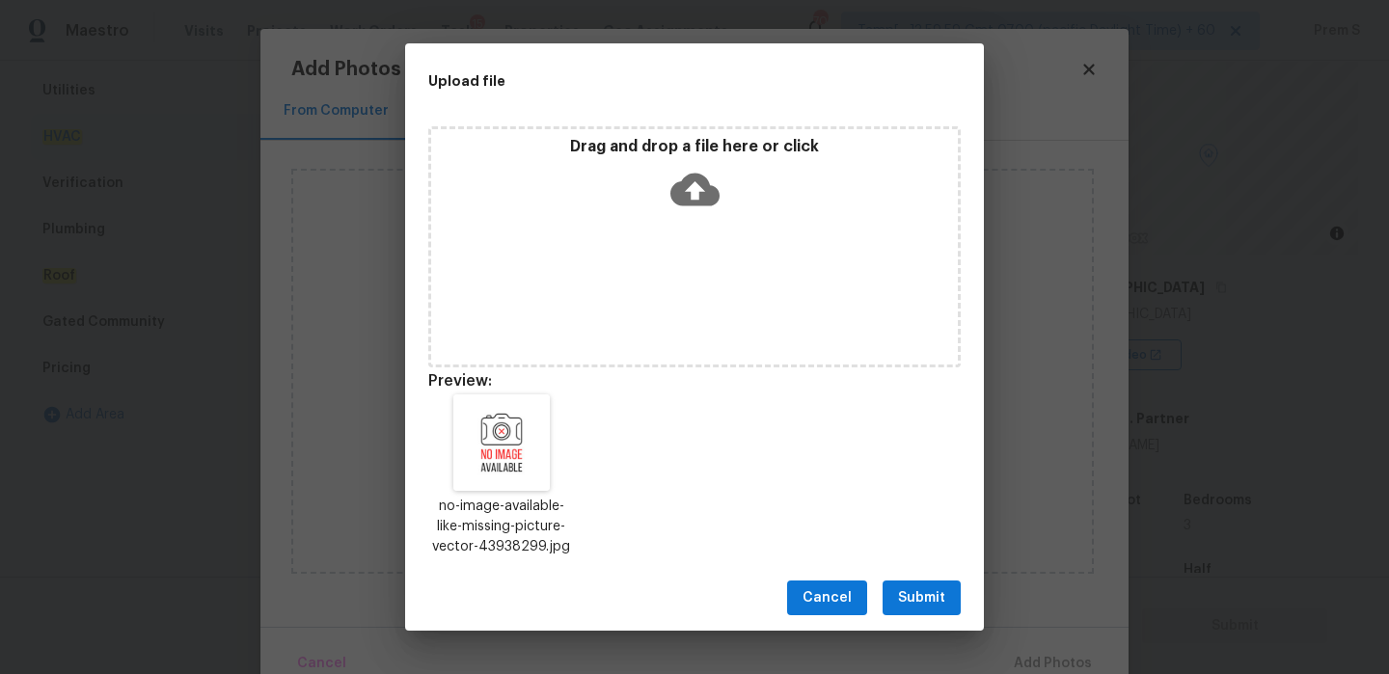
click at [948, 592] on button "Submit" at bounding box center [922, 599] width 78 height 36
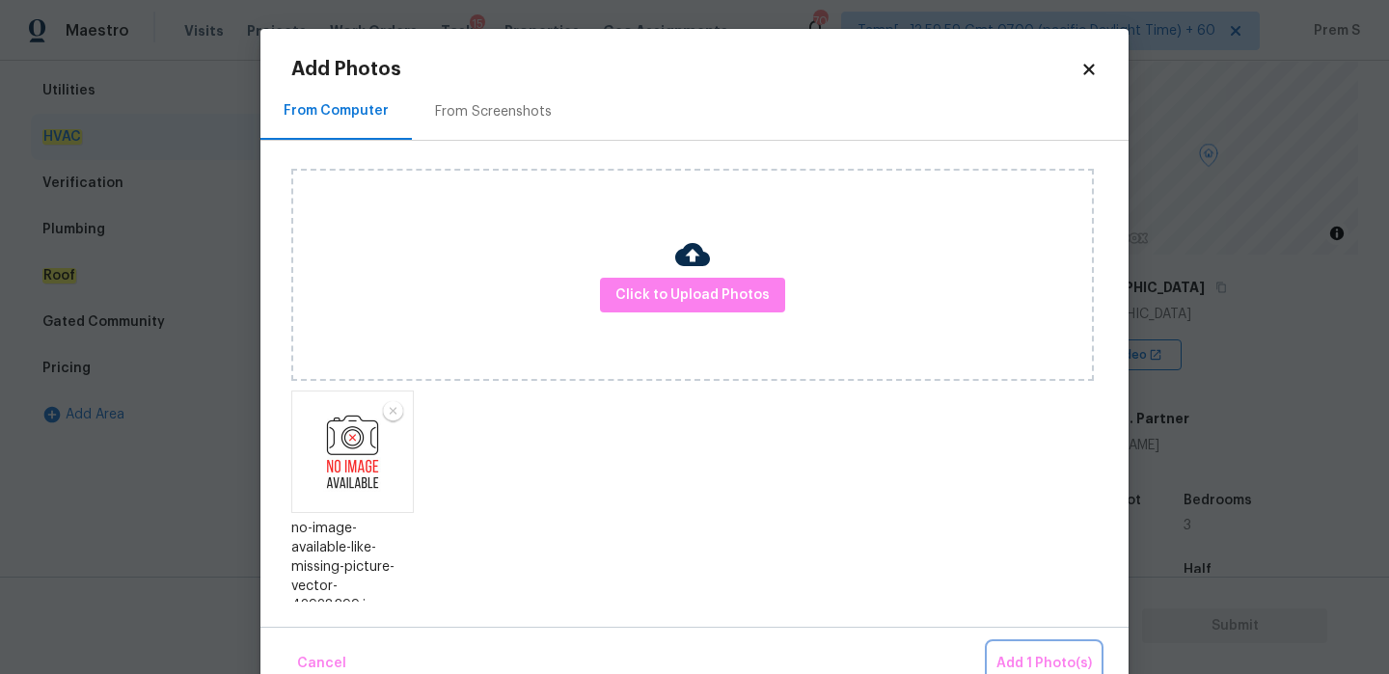
click at [1008, 659] on span "Add 1 Photo(s)" at bounding box center [1043, 664] width 95 height 24
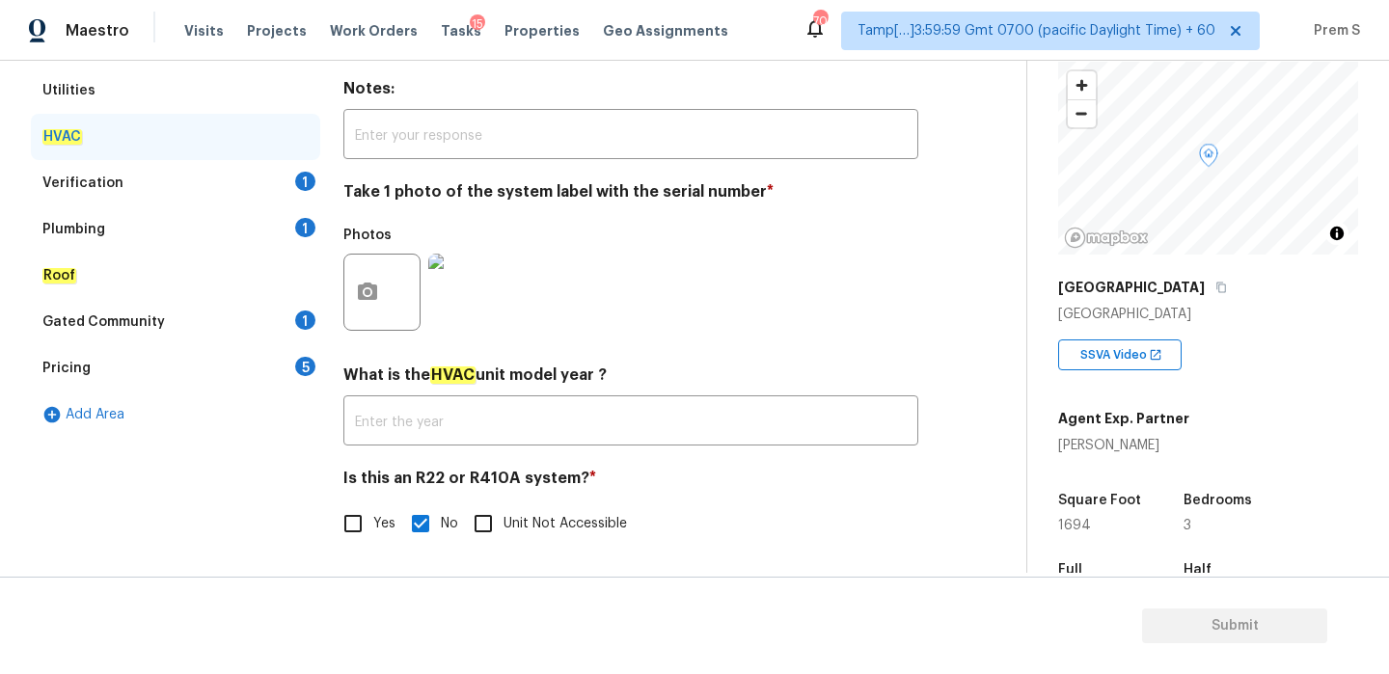
click at [293, 177] on div "Verification 1" at bounding box center [175, 183] width 289 height 46
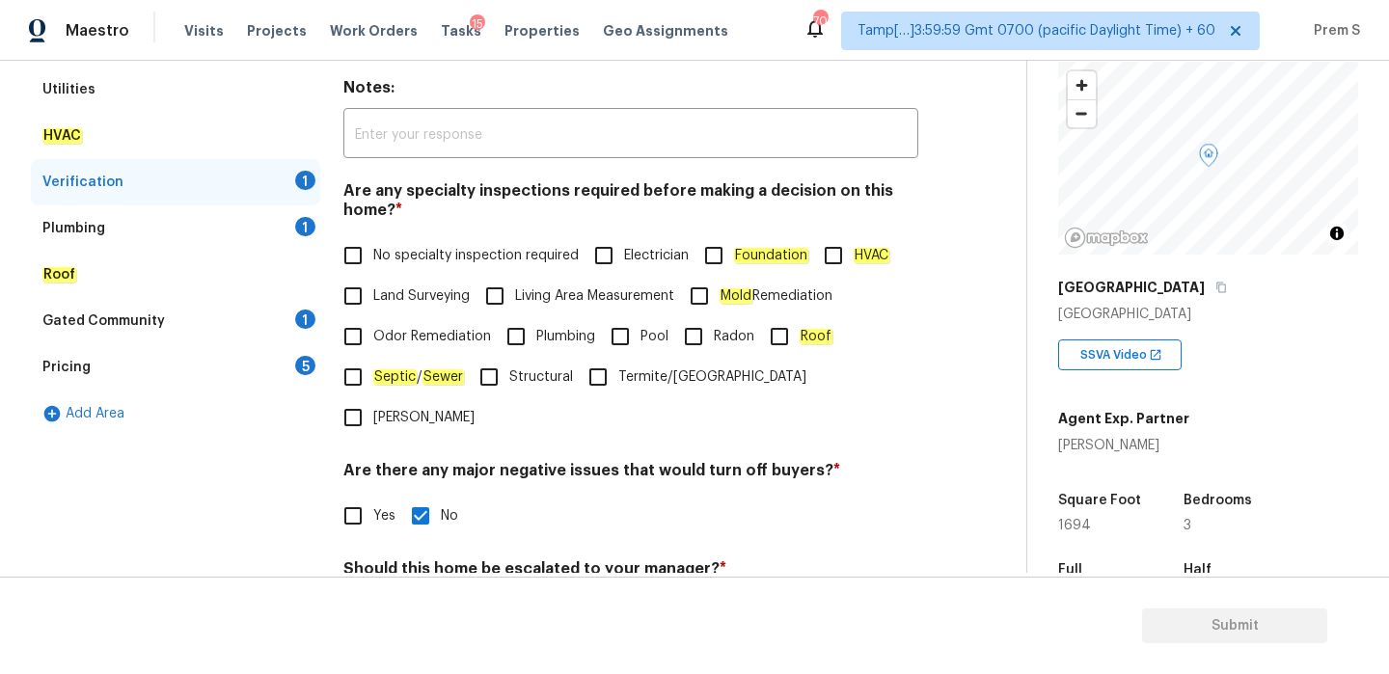
click at [374, 246] on span "No specialty inspection required" at bounding box center [475, 256] width 205 height 20
click at [373, 246] on input "No specialty inspection required" at bounding box center [353, 255] width 41 height 41
checkbox input "true"
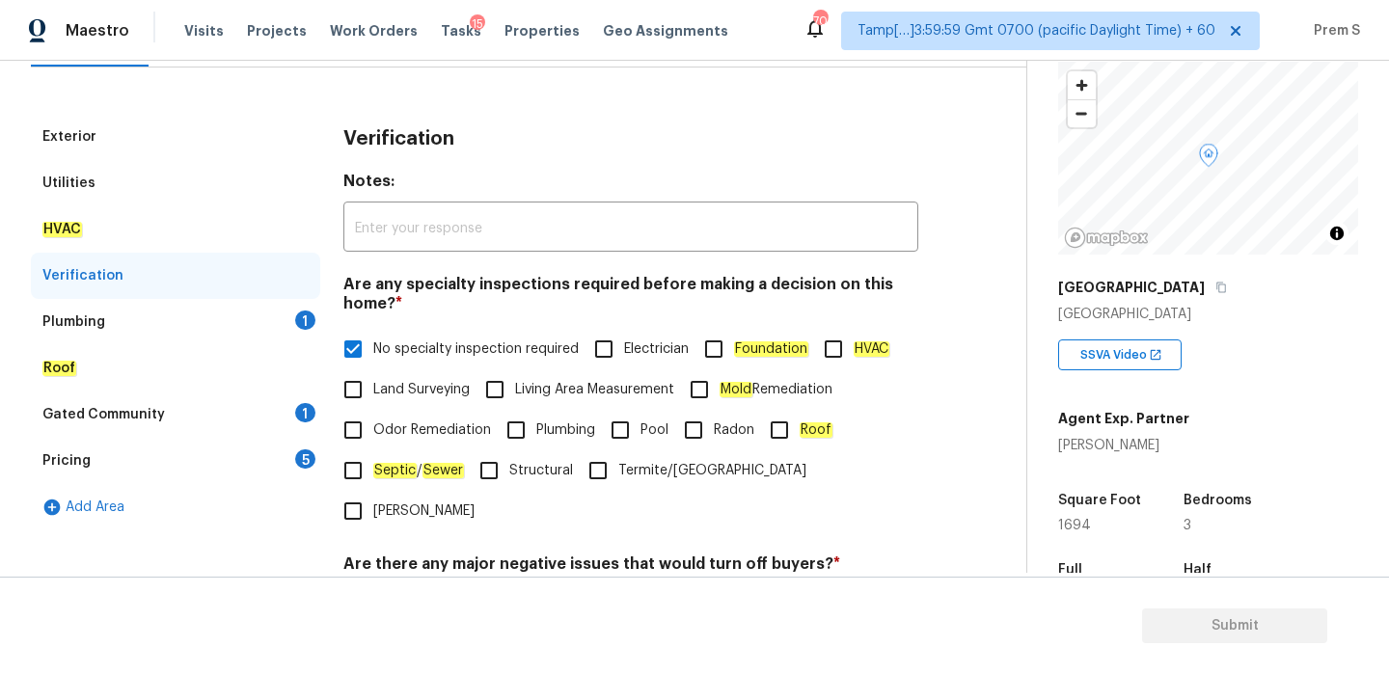
click at [297, 313] on div "1" at bounding box center [305, 320] width 20 height 19
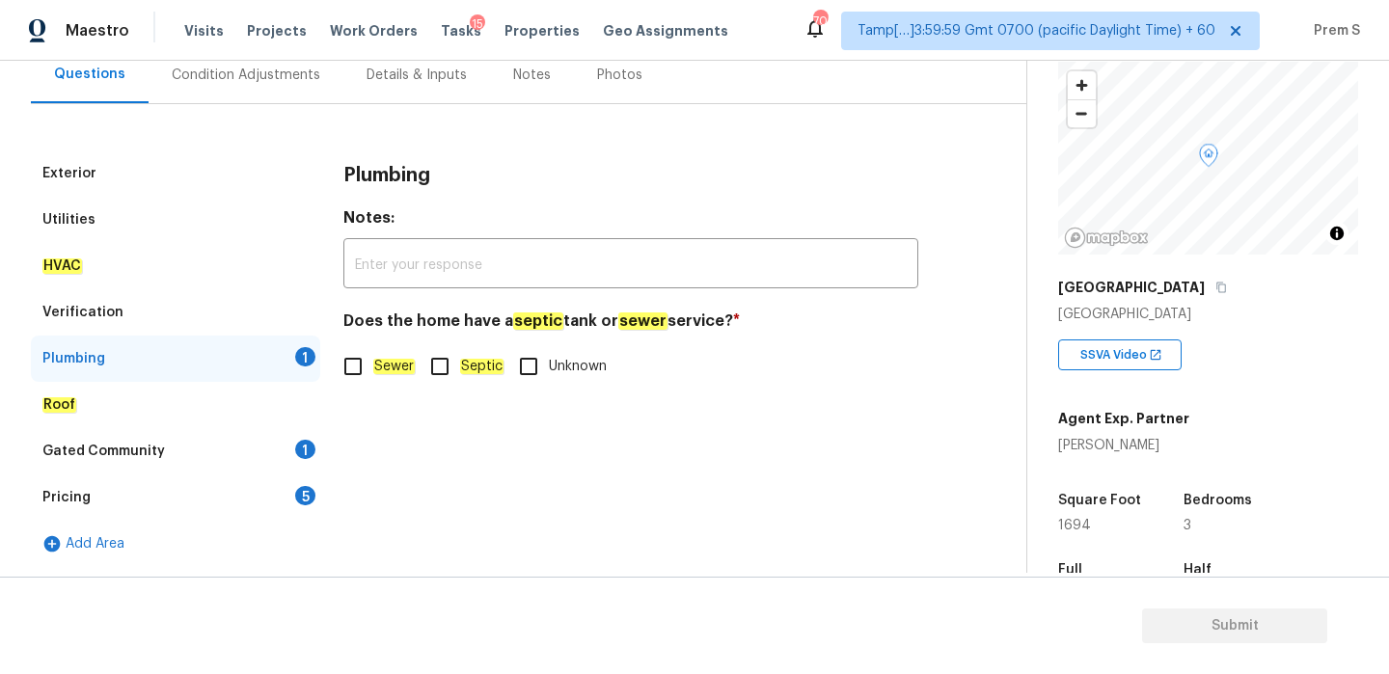
click at [364, 381] on input "Sewer" at bounding box center [353, 366] width 41 height 41
checkbox input "true"
click at [307, 471] on div "Gated Community 1" at bounding box center [175, 451] width 289 height 46
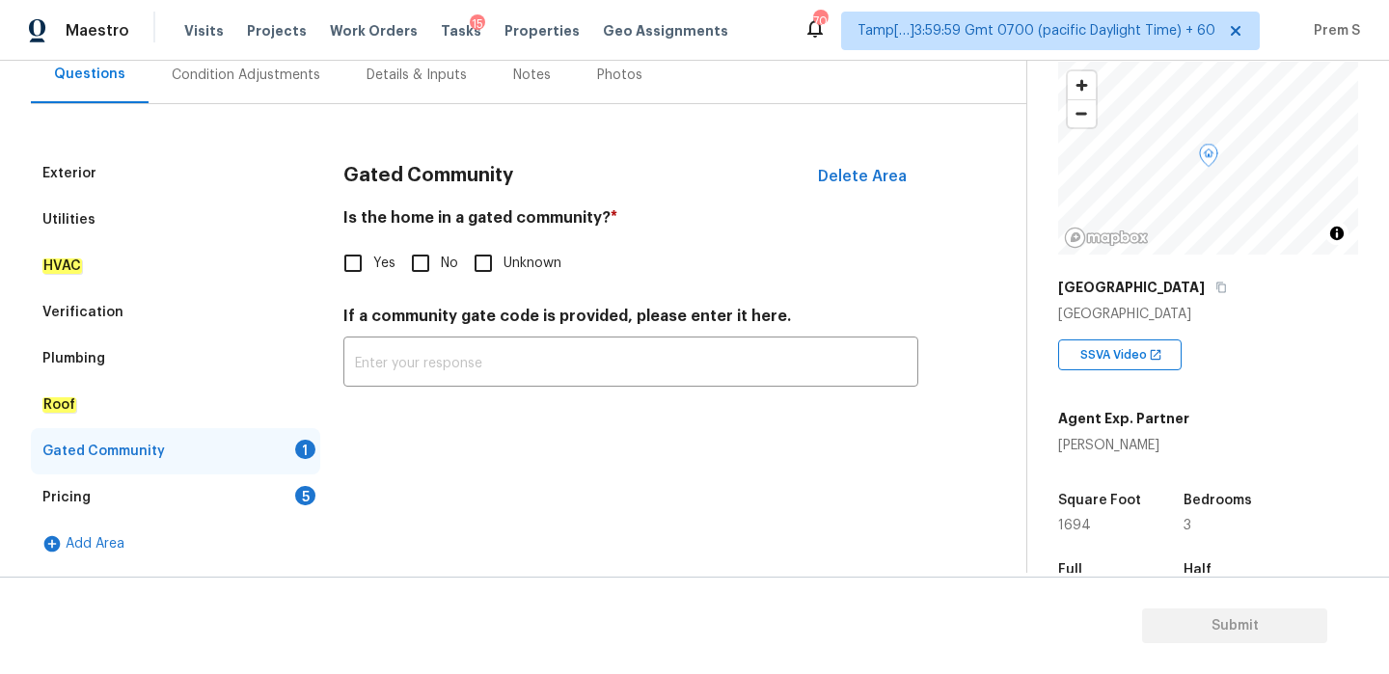
click at [435, 241] on div "Is the home in a gated community? * Yes No Unknown" at bounding box center [630, 245] width 575 height 75
click at [422, 264] on input "No" at bounding box center [420, 263] width 41 height 41
checkbox input "true"
click at [288, 493] on div "Pricing 5" at bounding box center [175, 498] width 289 height 46
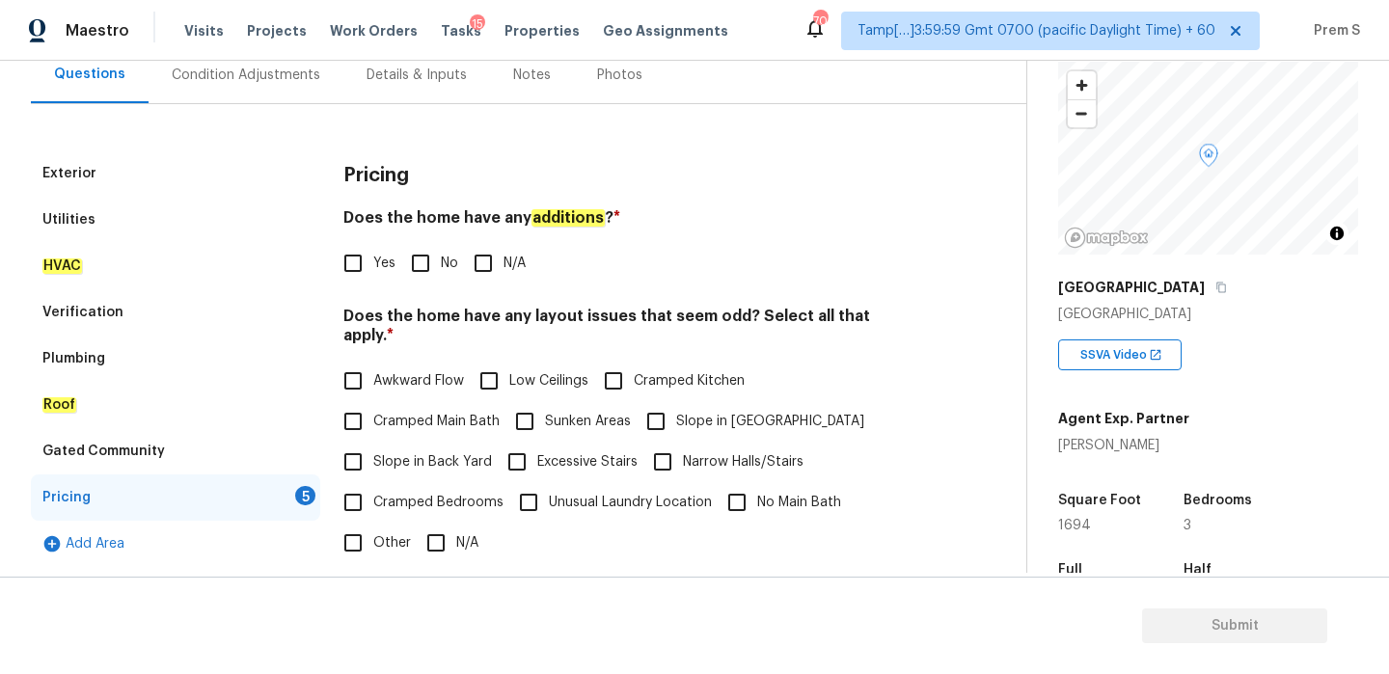
click at [424, 262] on input "No" at bounding box center [420, 263] width 41 height 41
checkbox input "true"
click at [455, 550] on div "Pricing Does the home have any additions ? * Yes No N/A Does the home have any …" at bounding box center [630, 515] width 575 height 731
click at [458, 537] on label "N/A" at bounding box center [447, 543] width 63 height 41
click at [456, 537] on input "N/A" at bounding box center [436, 543] width 41 height 41
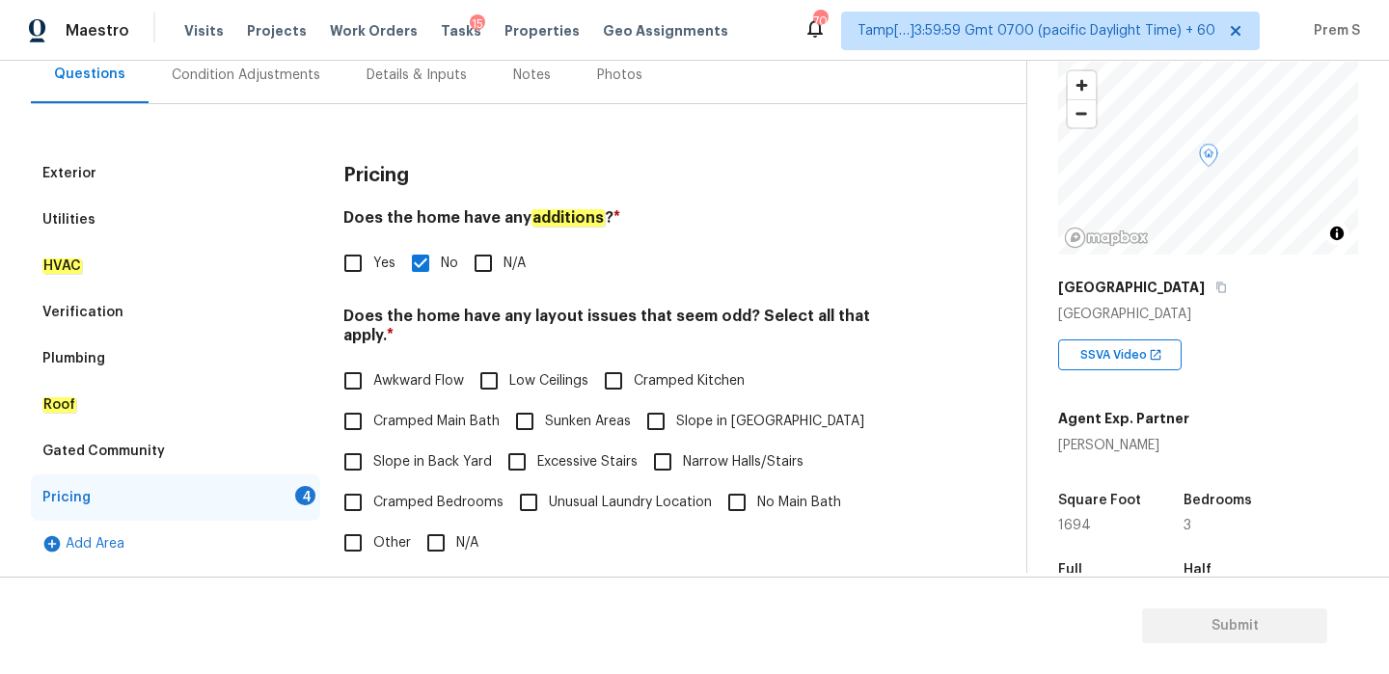
checkbox input "true"
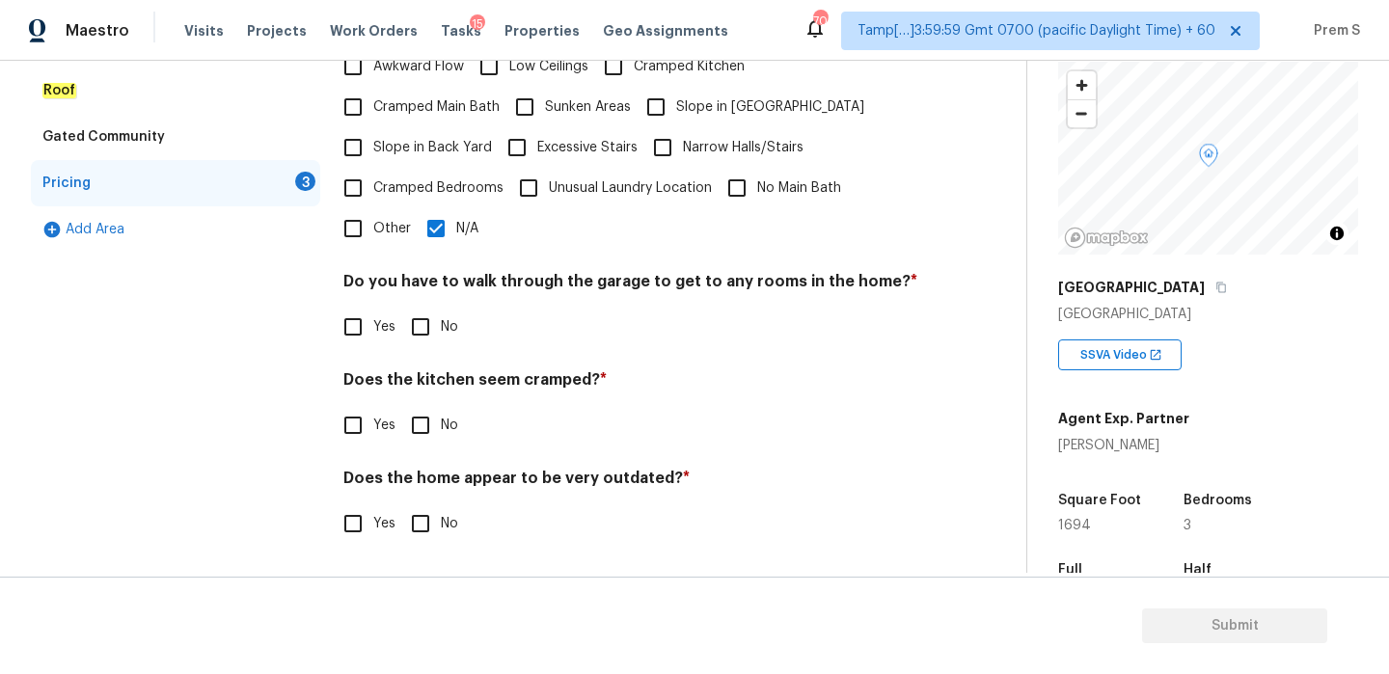
scroll to position [483, 0]
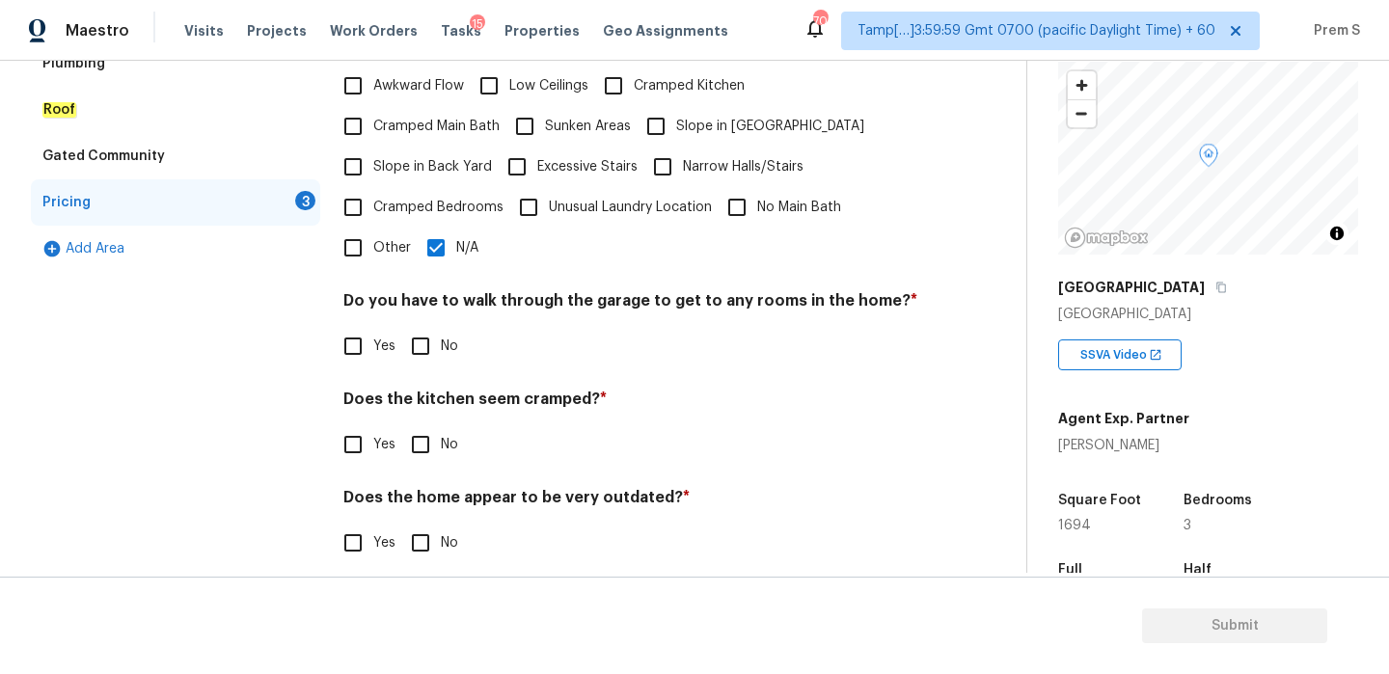
click at [439, 335] on input "No" at bounding box center [420, 346] width 41 height 41
checkbox input "true"
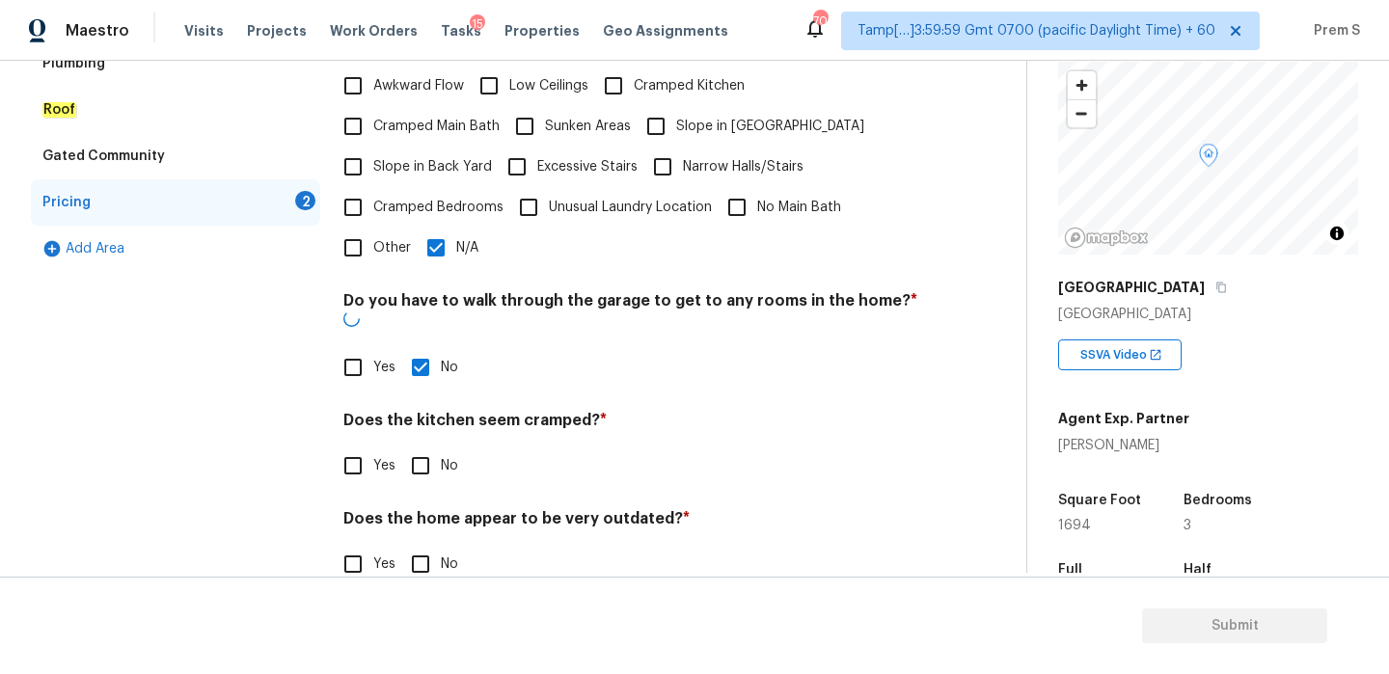
click at [422, 446] on input "No" at bounding box center [420, 466] width 41 height 41
checkbox input "true"
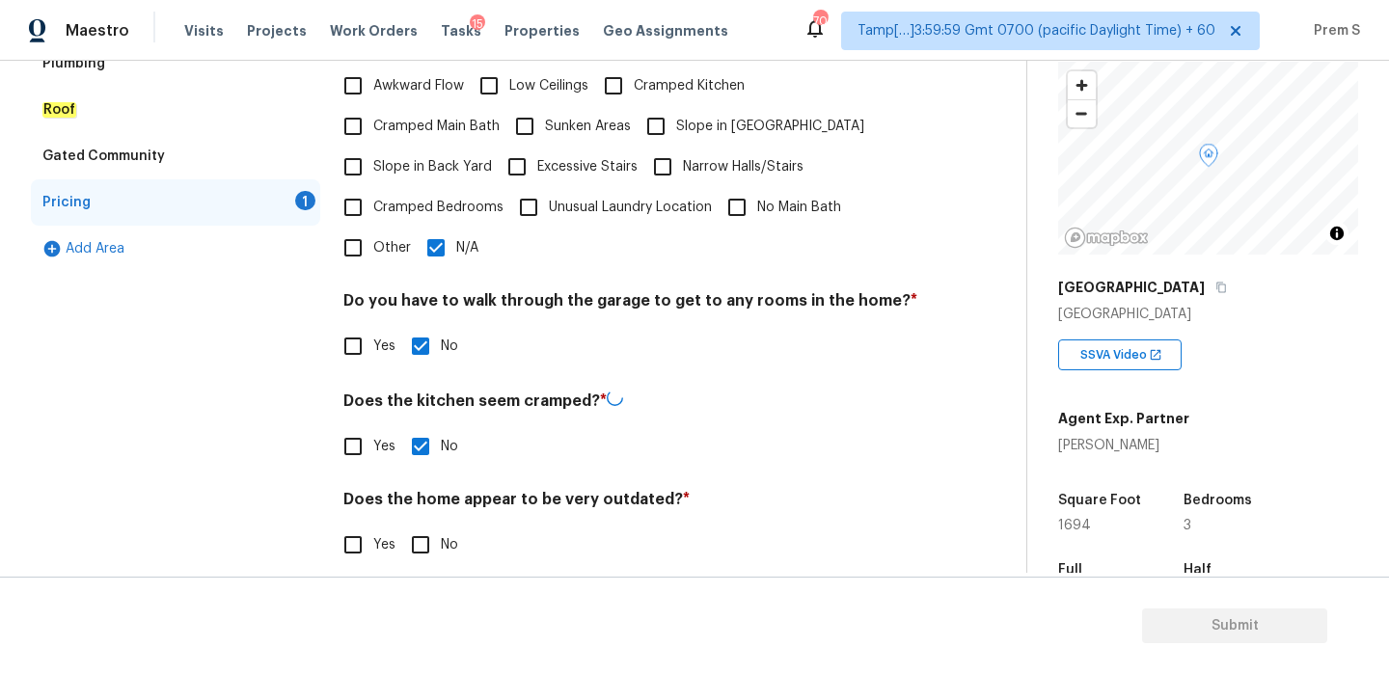
click at [429, 525] on input "No" at bounding box center [420, 545] width 41 height 41
checkbox input "true"
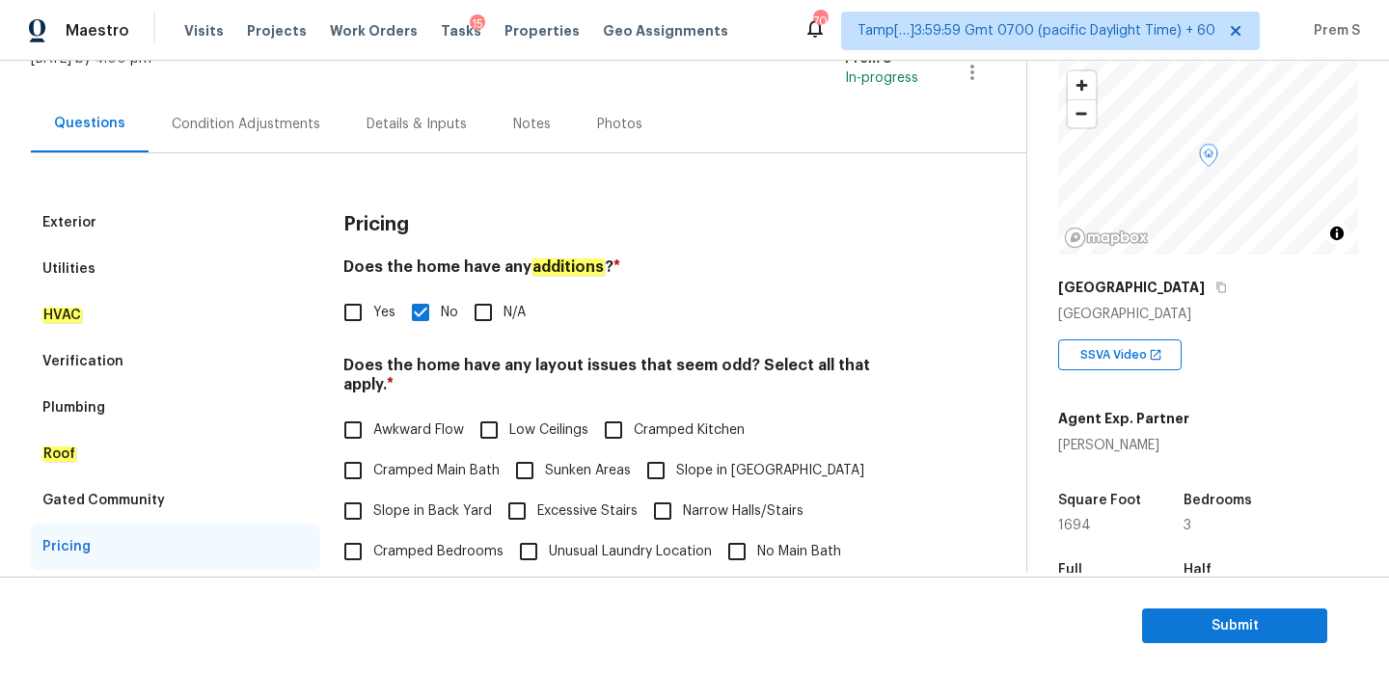
scroll to position [27, 0]
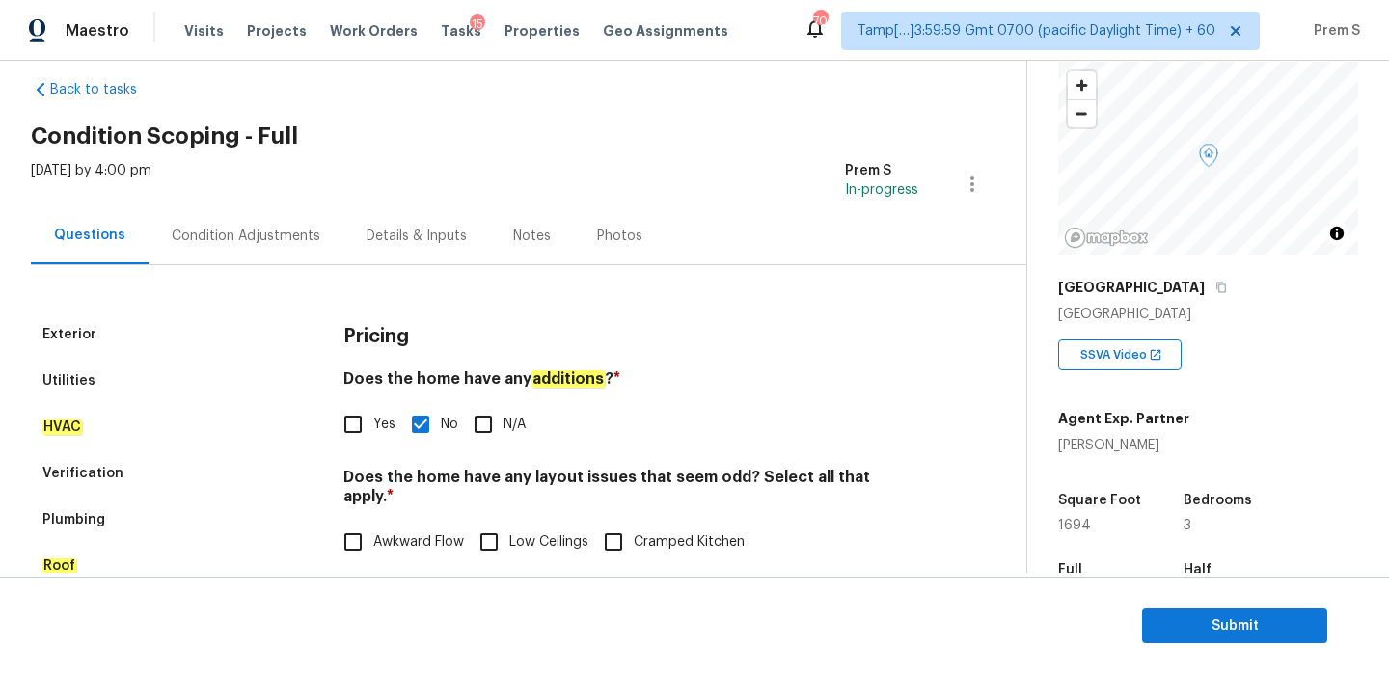
click at [280, 240] on div "Condition Adjustments" at bounding box center [246, 236] width 149 height 19
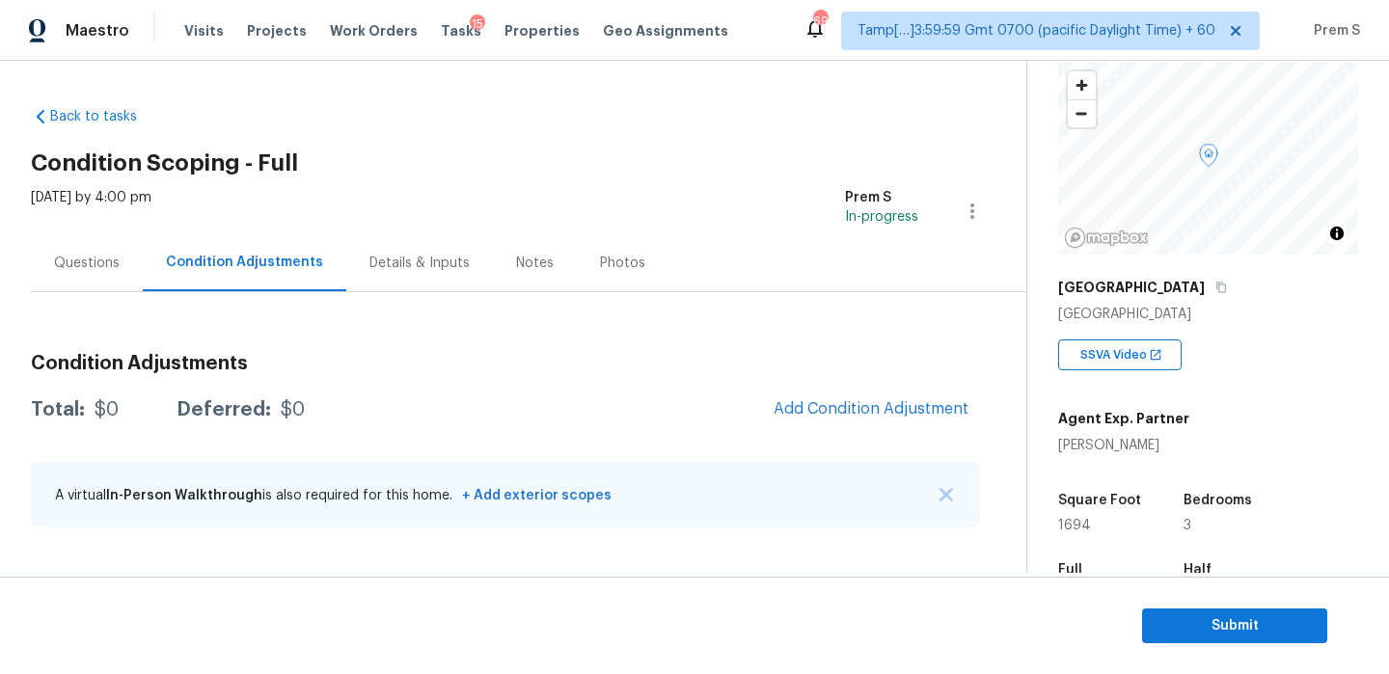
scroll to position [394, 0]
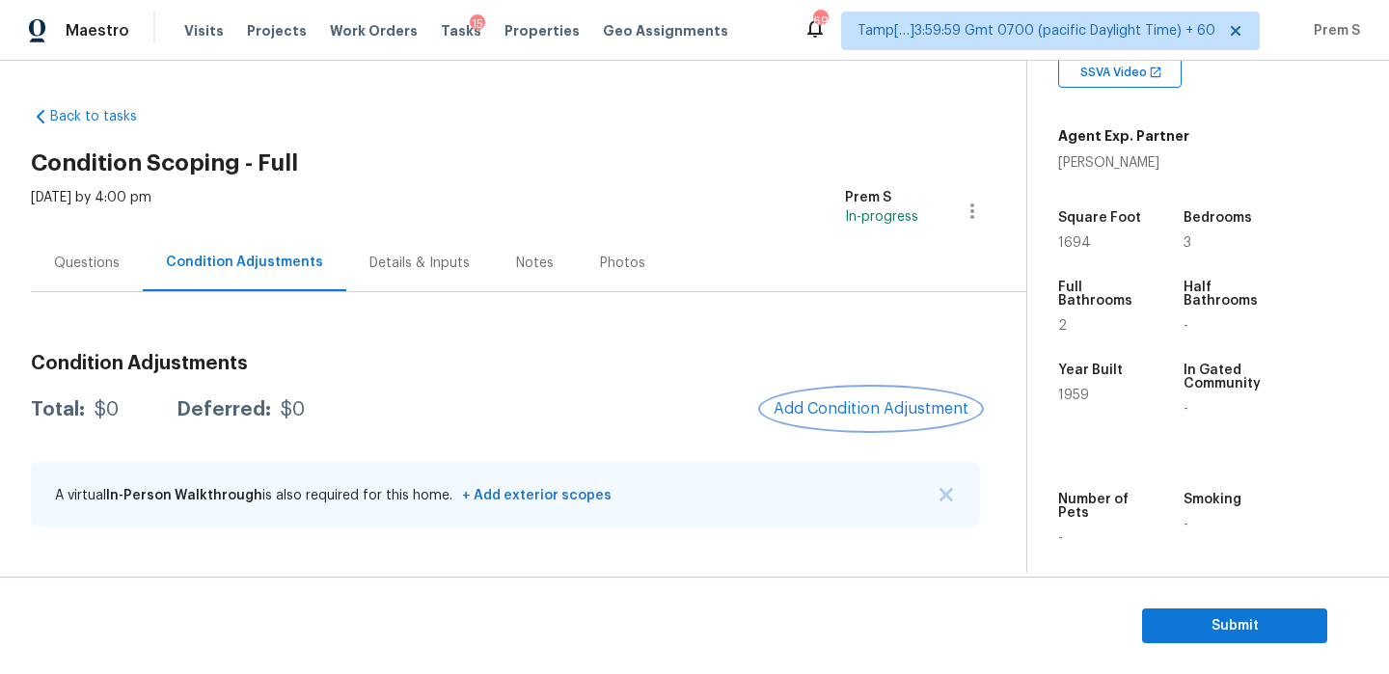
click at [887, 420] on button "Add Condition Adjustment" at bounding box center [871, 409] width 218 height 41
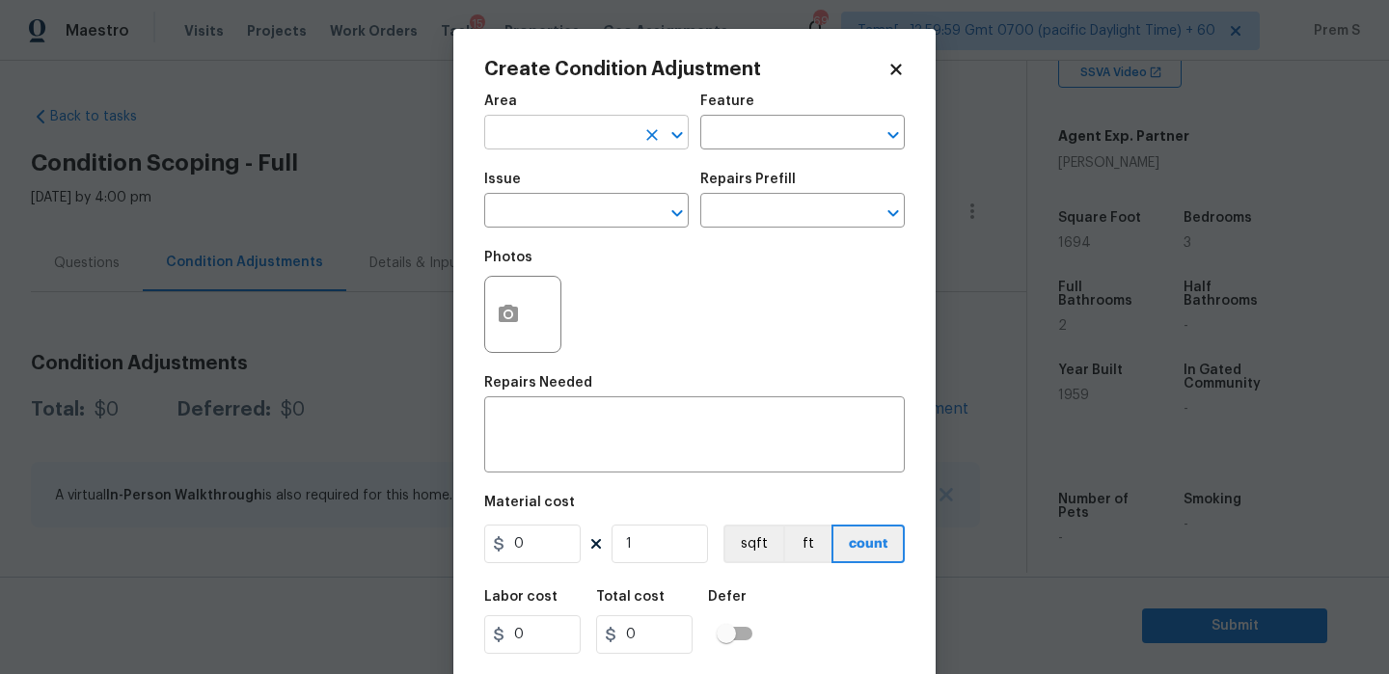
click at [592, 145] on input "text" at bounding box center [559, 135] width 150 height 30
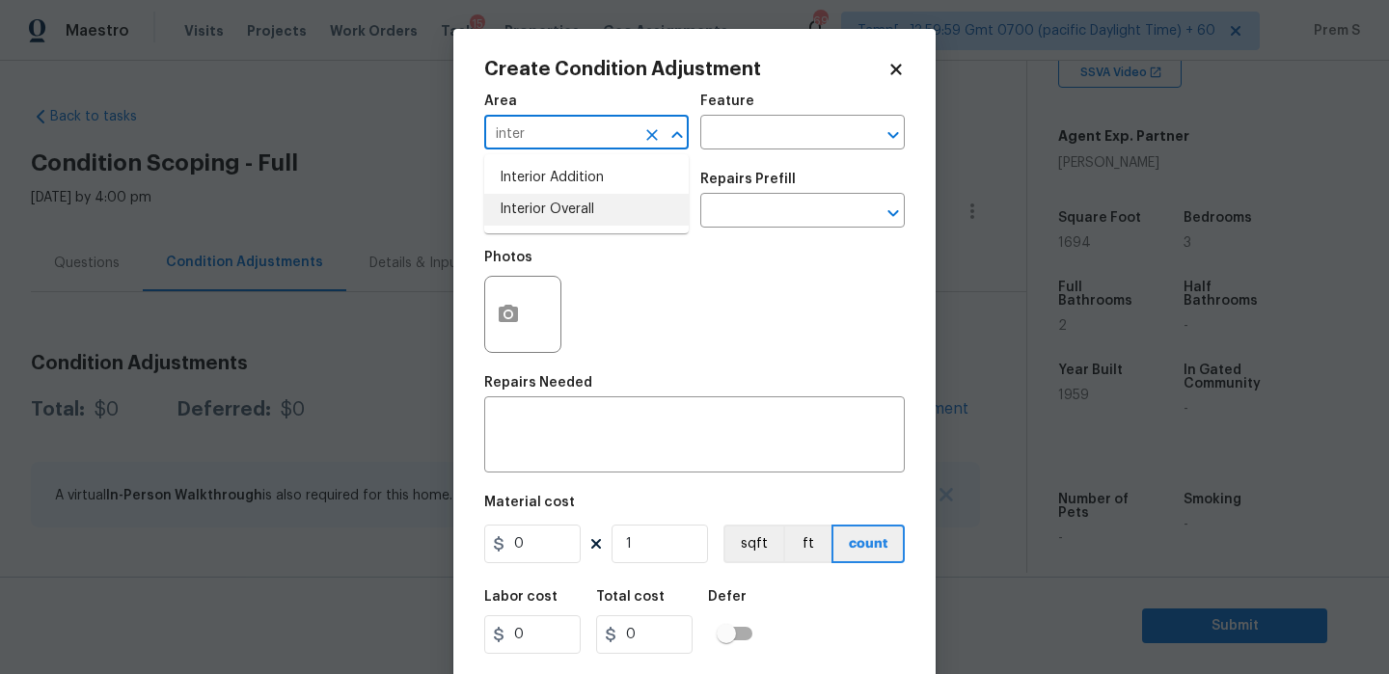
click at [619, 205] on li "Interior Overall" at bounding box center [586, 210] width 204 height 32
type input "Interior Overall"
click at [619, 205] on input "text" at bounding box center [559, 213] width 150 height 30
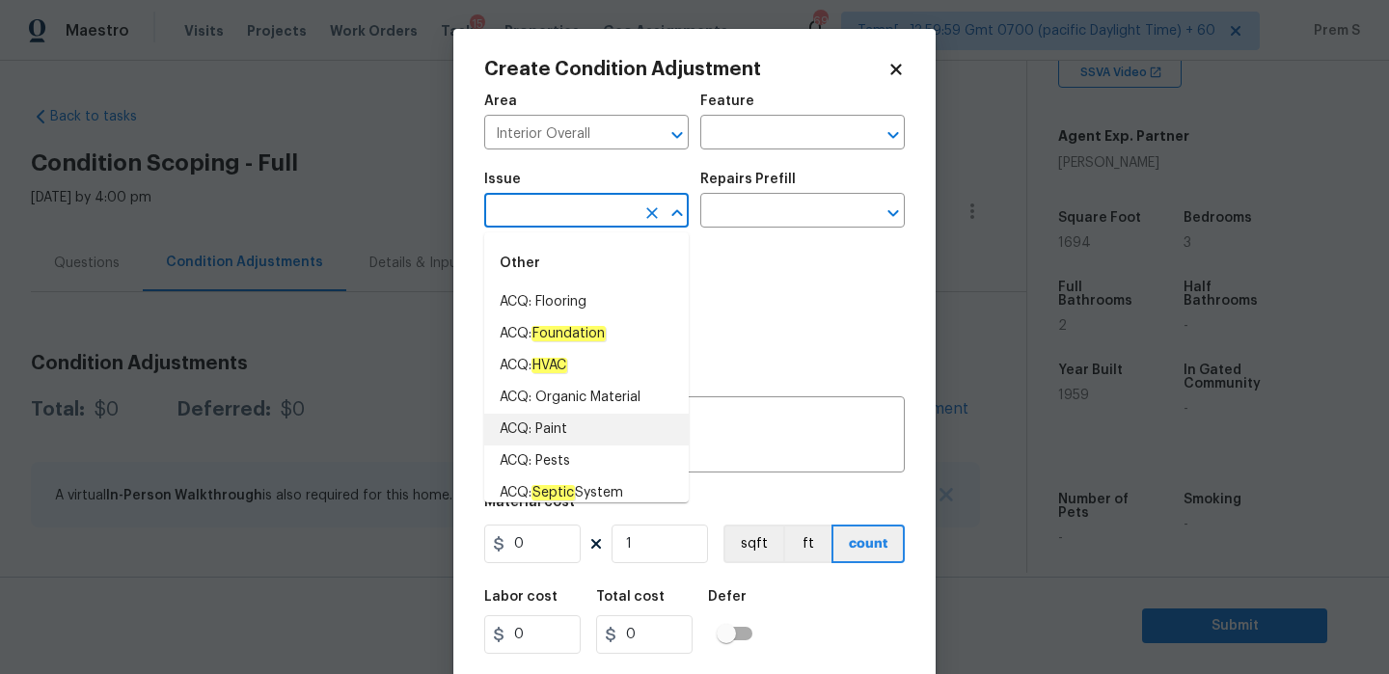
click at [619, 433] on li "ACQ: Paint" at bounding box center [586, 430] width 204 height 32
type input "ACQ: Paint"
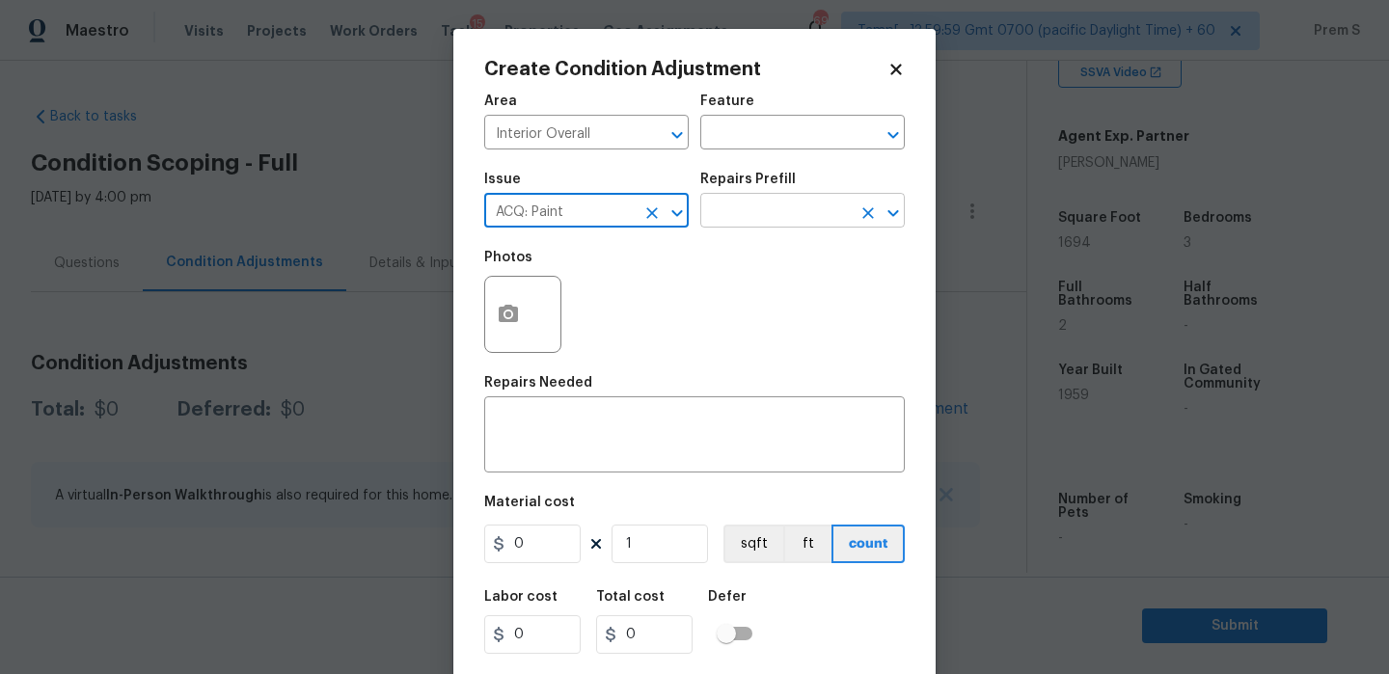
click at [776, 219] on input "text" at bounding box center [775, 213] width 150 height 30
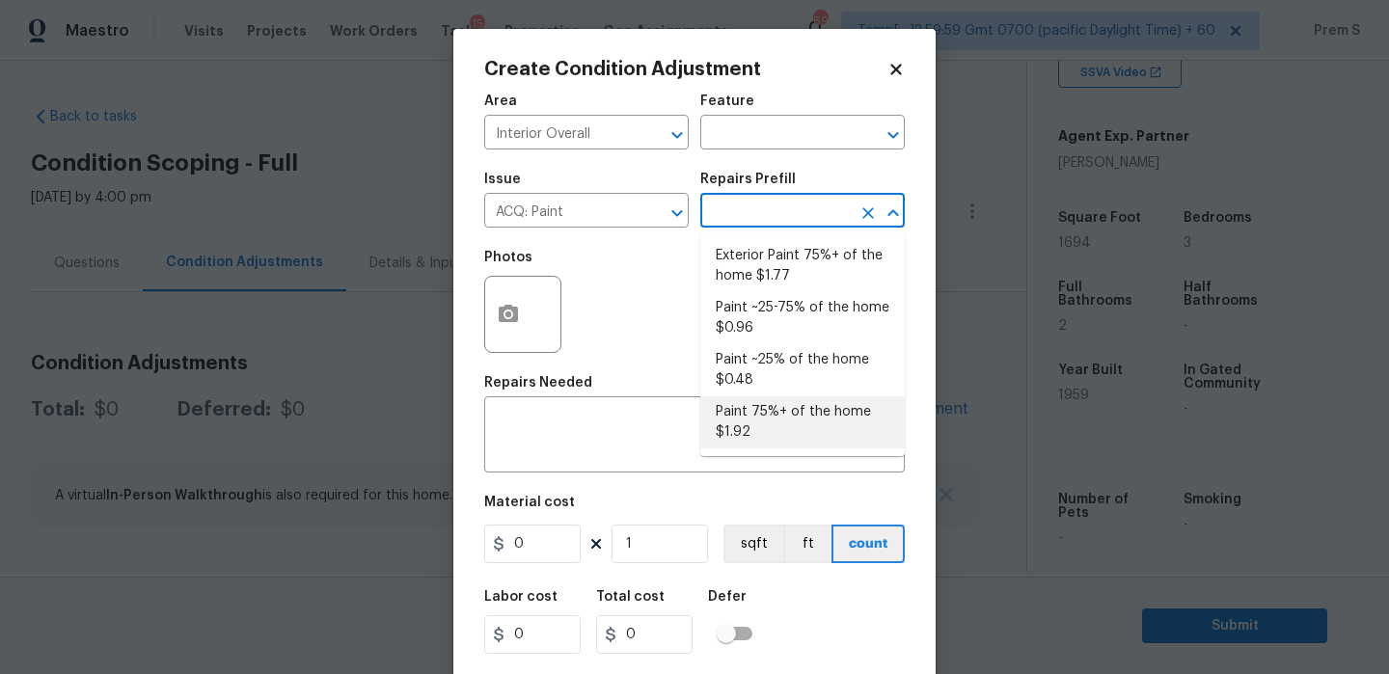
click at [784, 428] on li "Paint 75%+ of the home $1.92" at bounding box center [802, 422] width 204 height 52
type input "Acquisition"
type textarea "Acquisition Scope: 75%+ of the home will likely require interior paint"
type input "1.92"
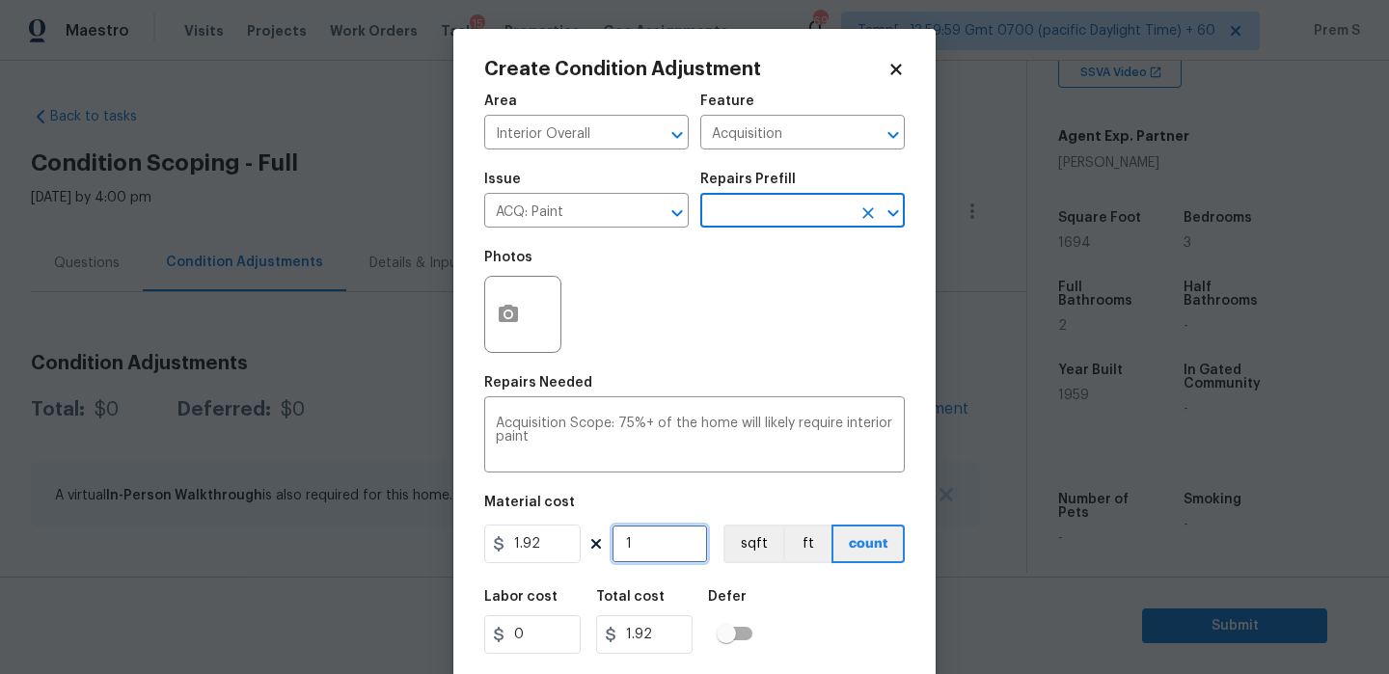
click at [671, 544] on input "1" at bounding box center [660, 544] width 96 height 39
type input "16"
type input "30.72"
type input "169"
type input "324.48"
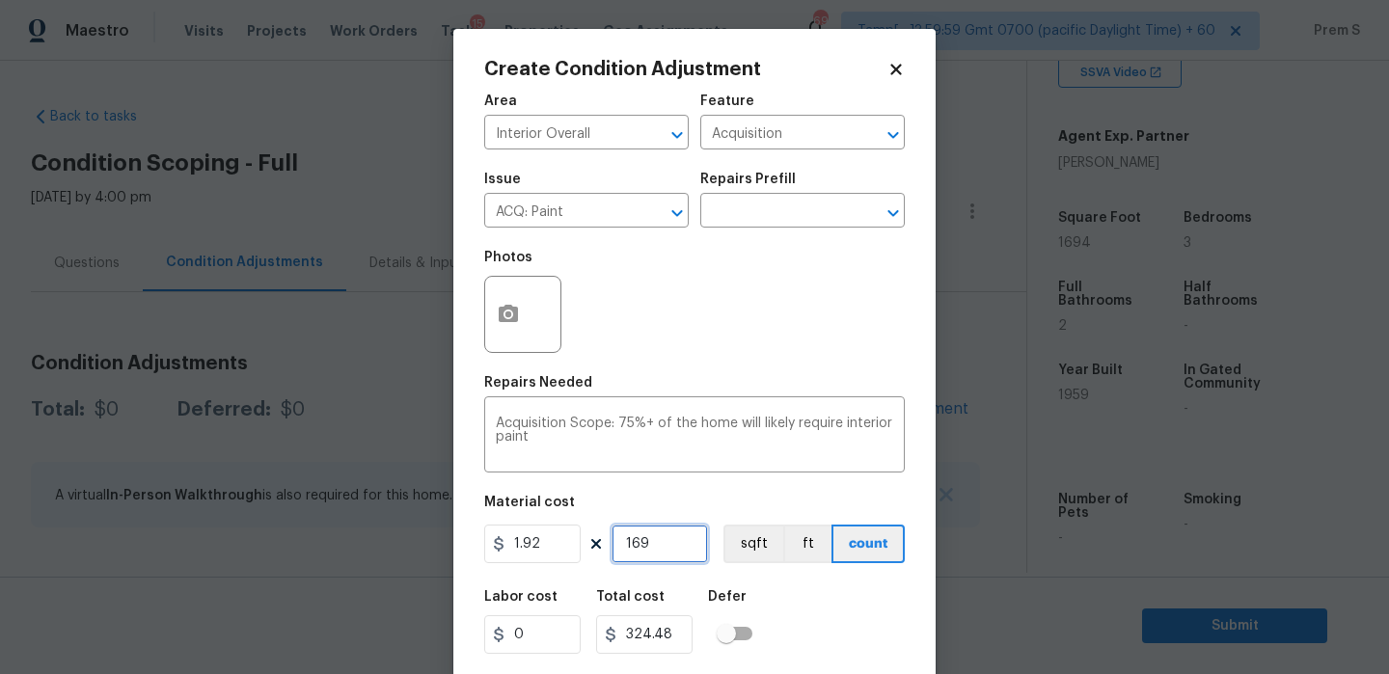
type input "1694"
type input "3252.48"
type input "1694"
click at [511, 332] on button "button" at bounding box center [508, 314] width 46 height 75
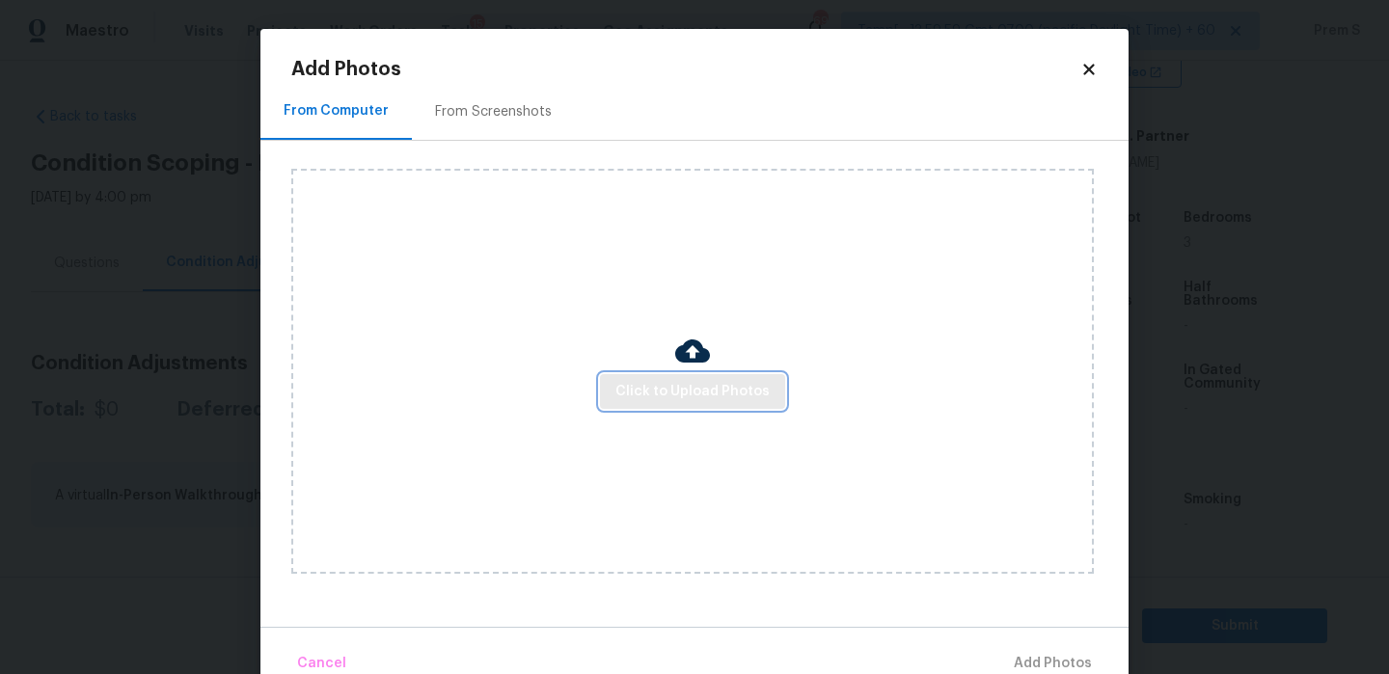
click at [660, 395] on span "Click to Upload Photos" at bounding box center [692, 392] width 154 height 24
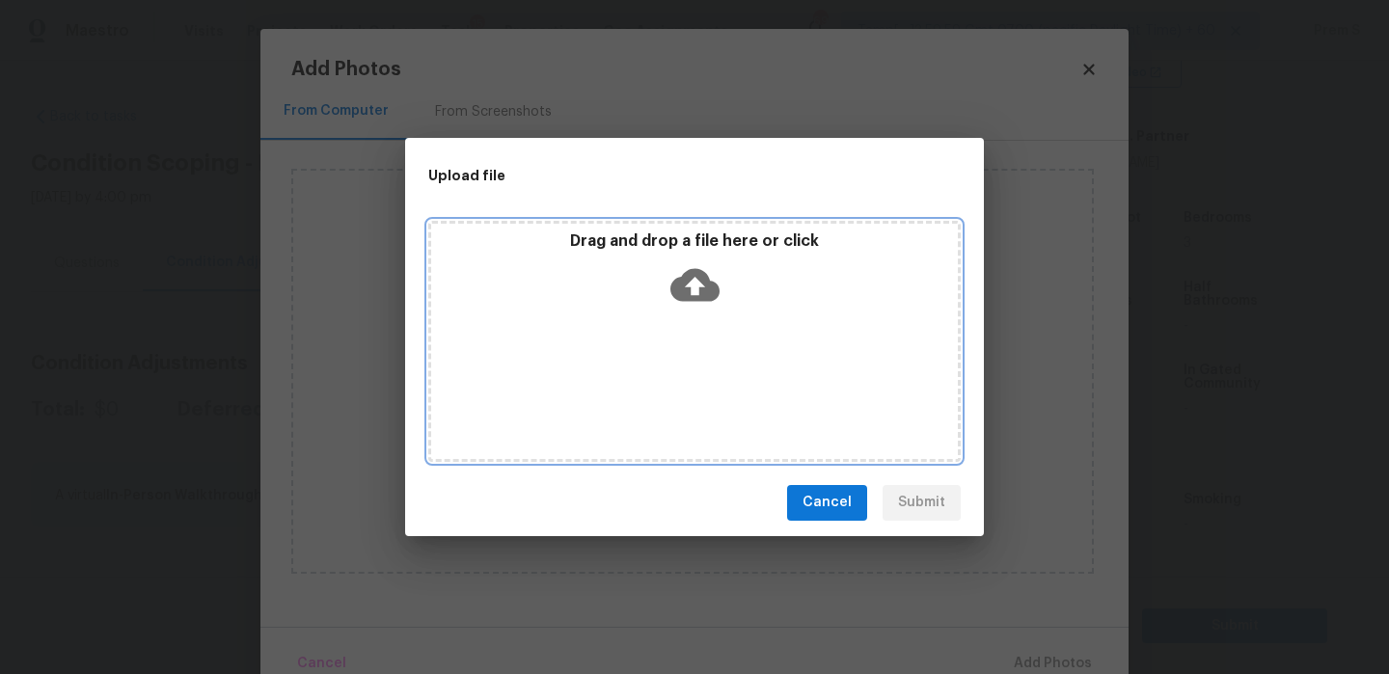
click at [695, 287] on icon at bounding box center [694, 284] width 49 height 49
